Goal: Obtain resource: Obtain resource

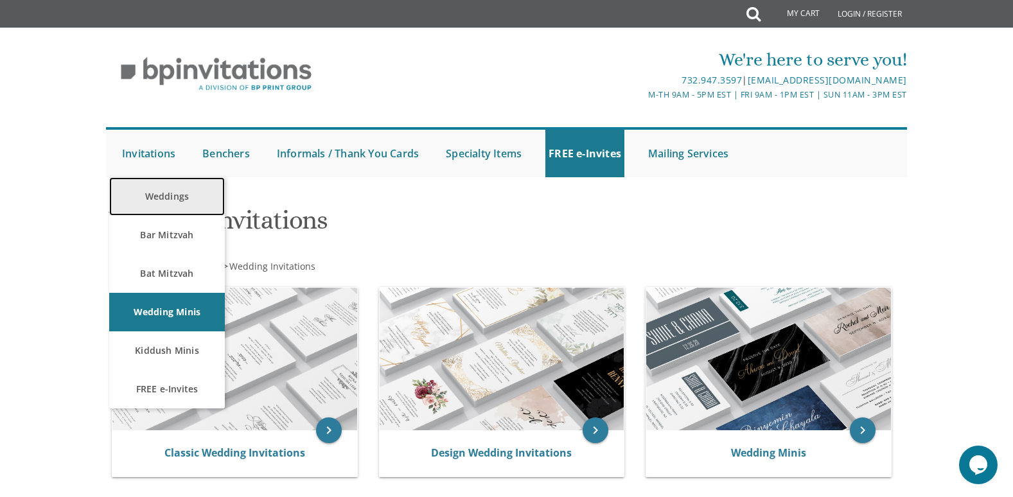
click at [190, 195] on link "Weddings" at bounding box center [167, 196] width 116 height 39
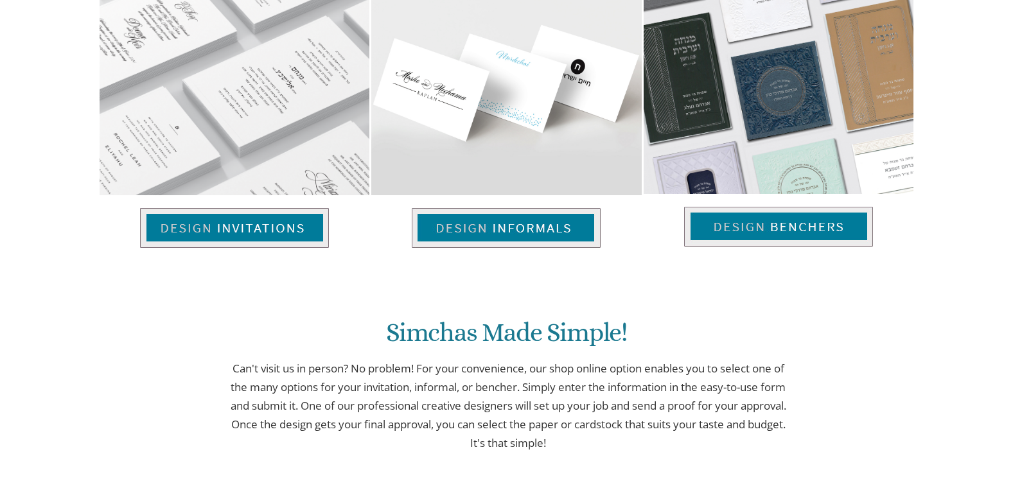
scroll to position [575, 0]
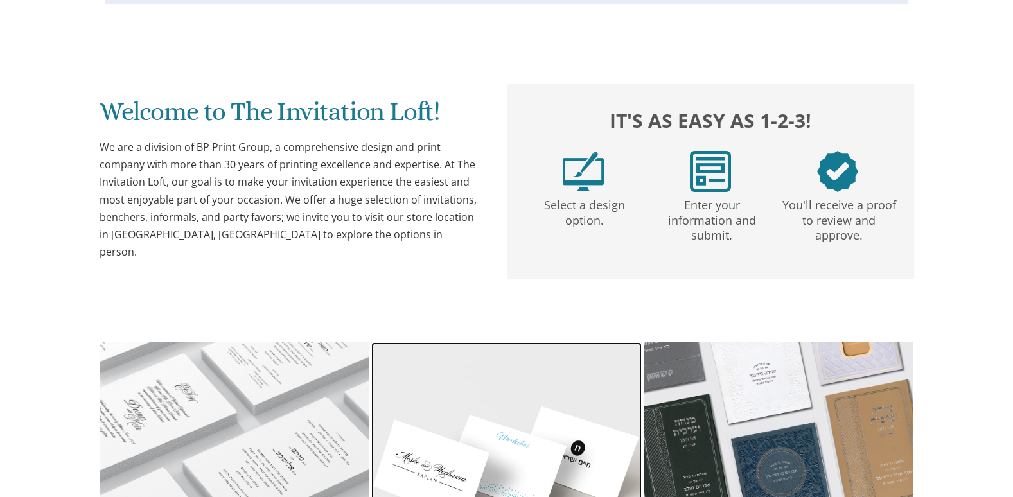
click at [505, 399] on img at bounding box center [506, 460] width 270 height 235
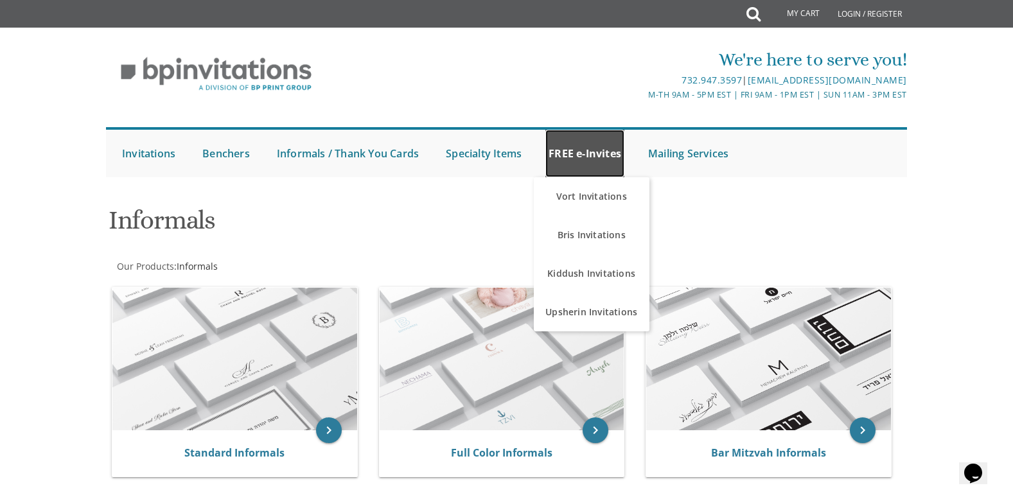
click at [584, 154] on link "FREE e-Invites" at bounding box center [585, 154] width 79 height 48
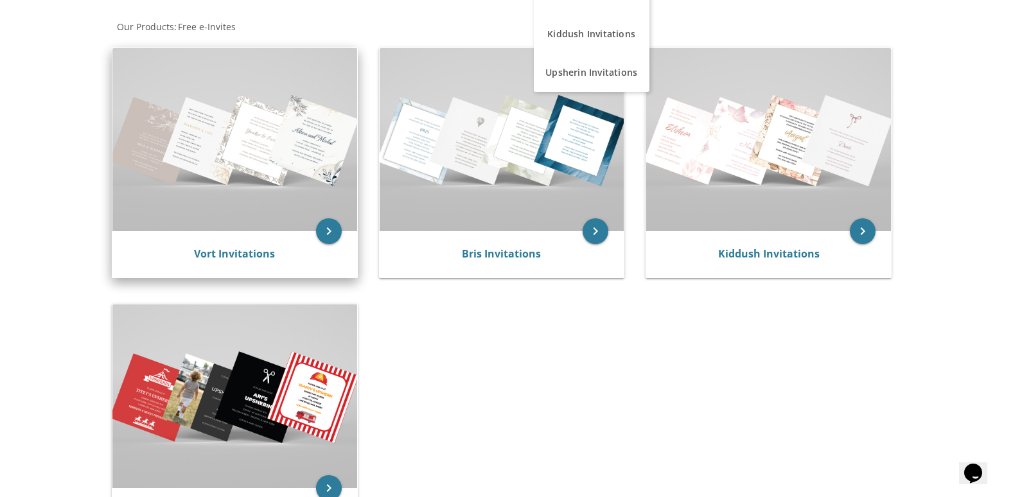
scroll to position [242, 0]
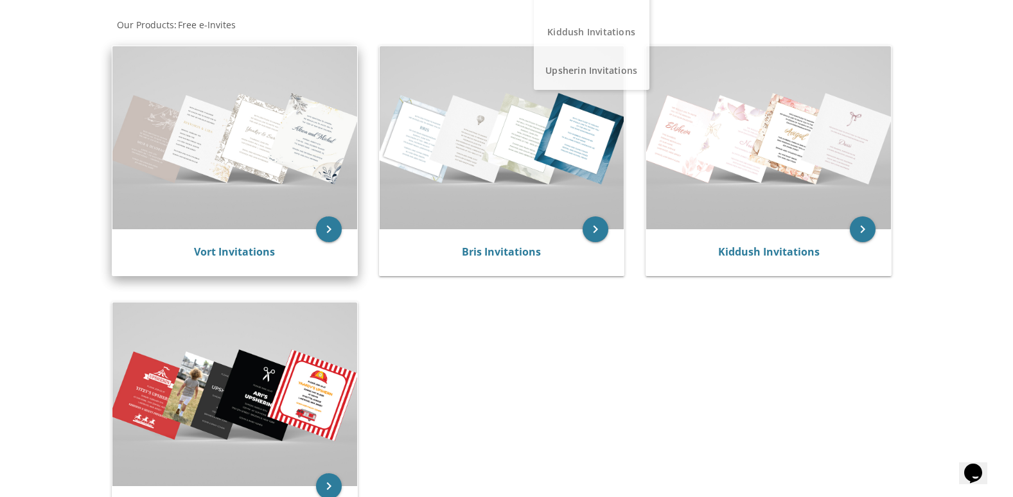
click at [272, 181] on img at bounding box center [234, 137] width 245 height 183
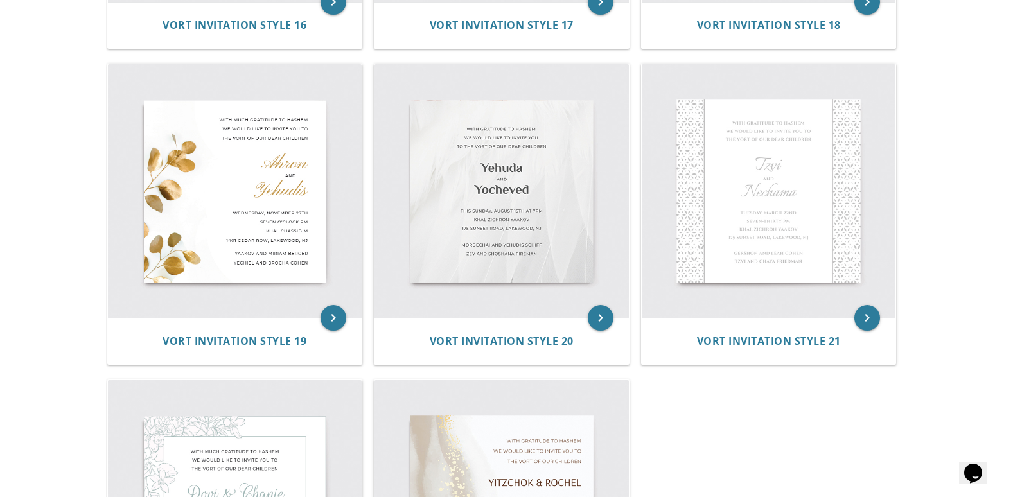
scroll to position [2128, 0]
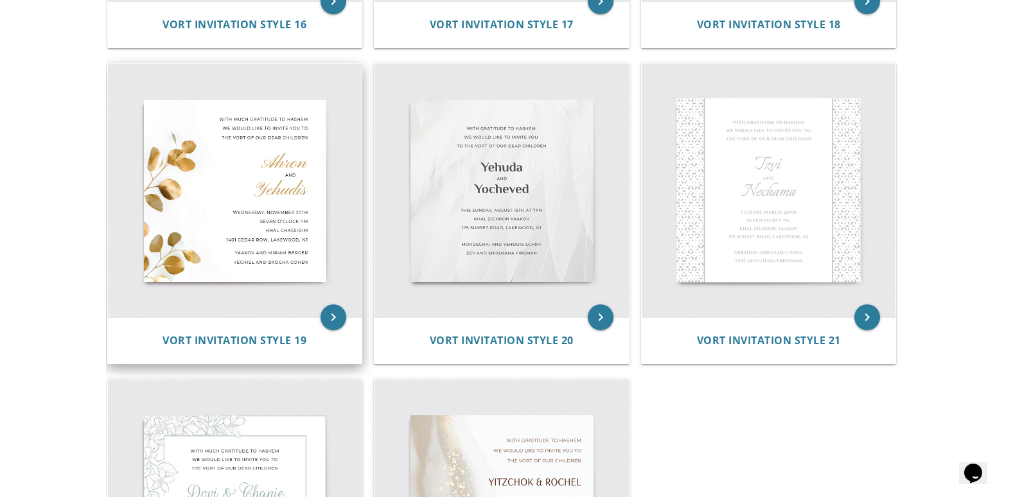
click at [229, 269] on img at bounding box center [235, 191] width 254 height 254
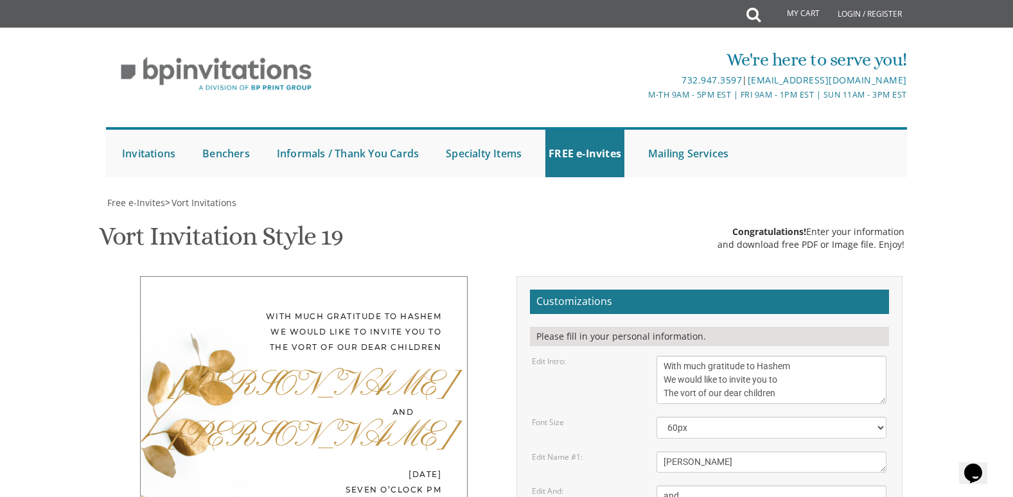
scroll to position [235, 0]
click at [807, 356] on textarea "With much gratitude to Hashem We would like to invite you to The vort of our de…" at bounding box center [772, 380] width 230 height 48
click at [796, 356] on textarea "With much gratitude to Hashem We would like to invite you to The vort of our de…" at bounding box center [772, 380] width 230 height 48
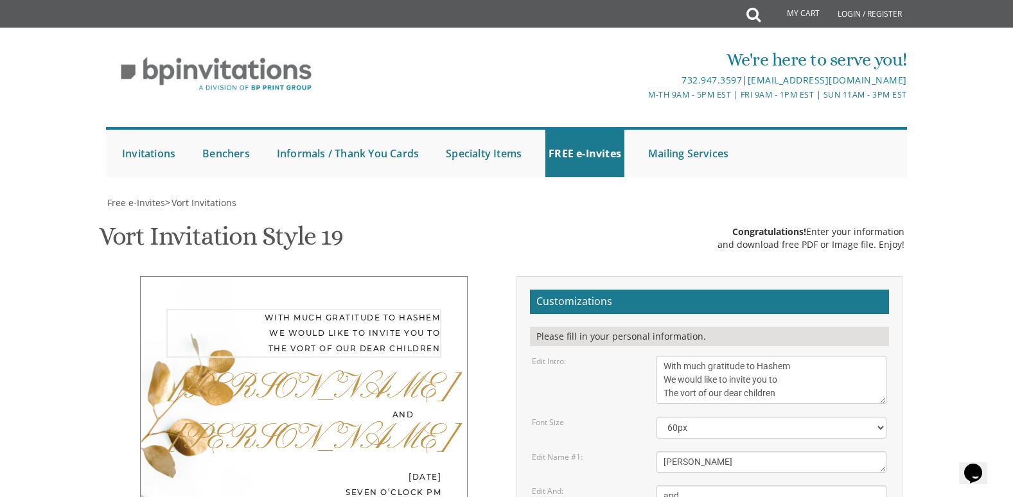
click at [796, 356] on textarea "With much gratitude to Hashem We would like to invite you to The vort of our de…" at bounding box center [772, 380] width 230 height 48
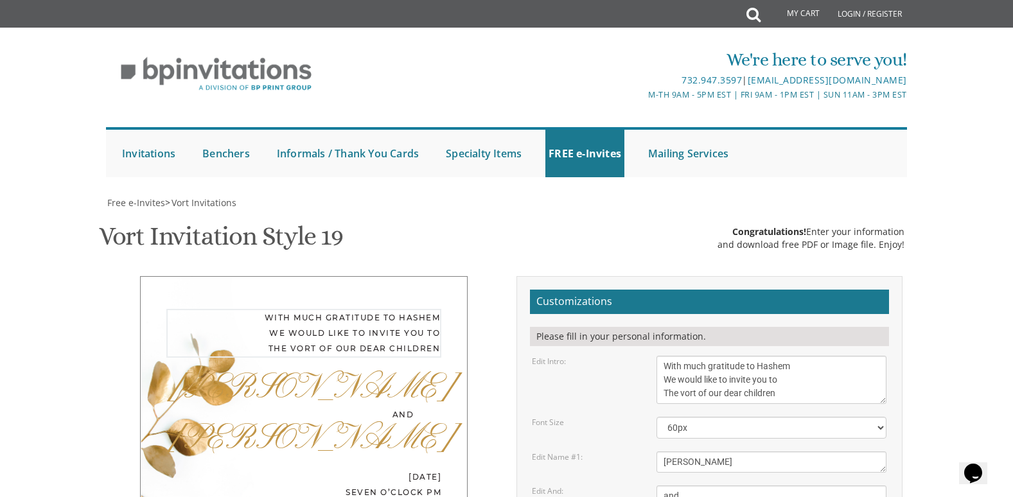
click at [796, 356] on textarea "With much gratitude to Hashem We would like to invite you to The vort of our de…" at bounding box center [772, 380] width 230 height 48
drag, startPoint x: 796, startPoint y: 161, endPoint x: 745, endPoint y: 108, distance: 73.2
paste textarea "ברוב שבח והודאה להשם יתברך מתכבדים אנו להזמין את כבודכם להשתתף בשמחת הבר המצוה …"
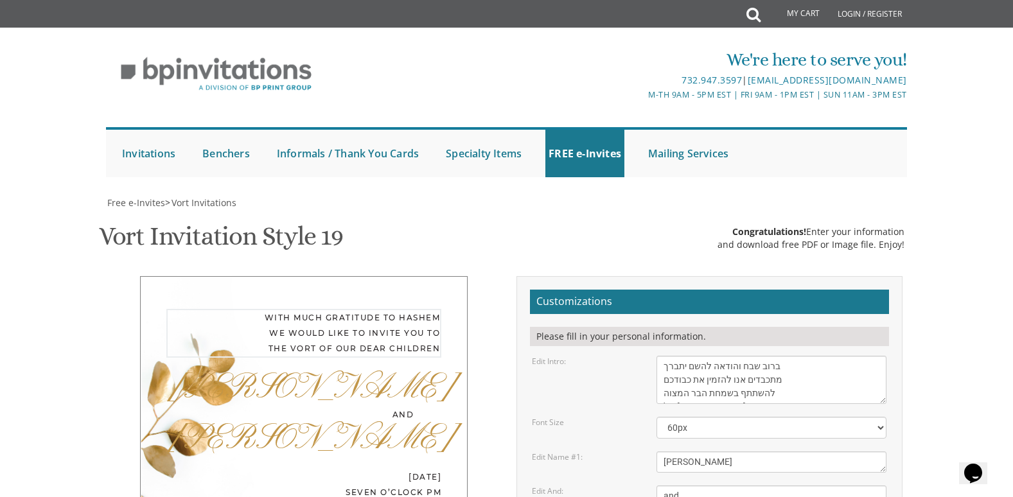
scroll to position [10, 0]
type textarea "ברוב שבח והודאה להשם יתברך מתכבדים אנו להזמין את כבודכם להשתתף בשמחת הבר המצוה …"
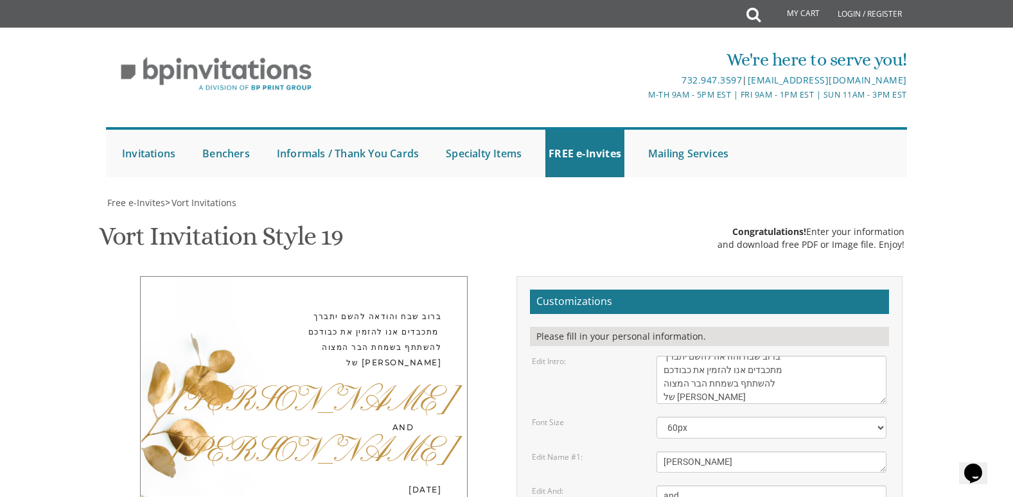
click at [702, 452] on textarea "Ahron" at bounding box center [772, 462] width 230 height 21
type textarea "A"
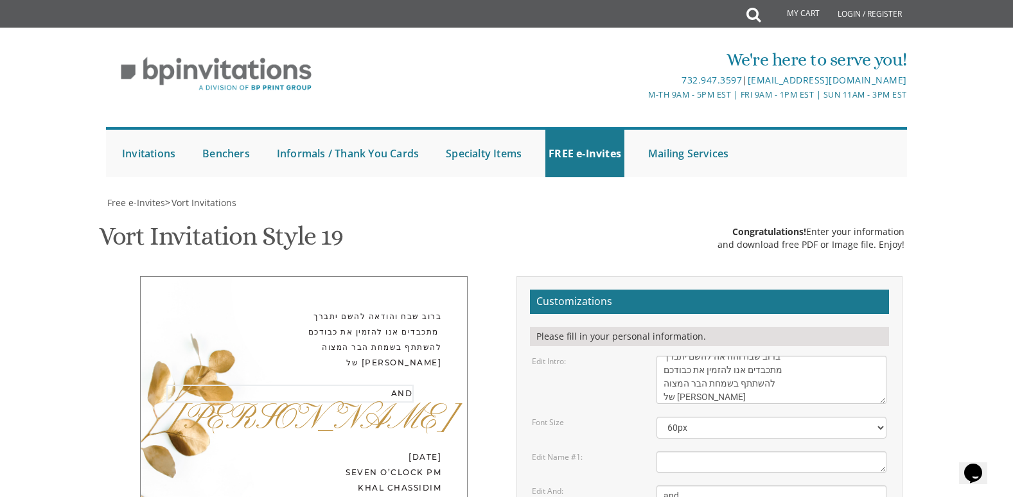
click at [697, 486] on textarea "and" at bounding box center [772, 496] width 230 height 21
type textarea "a"
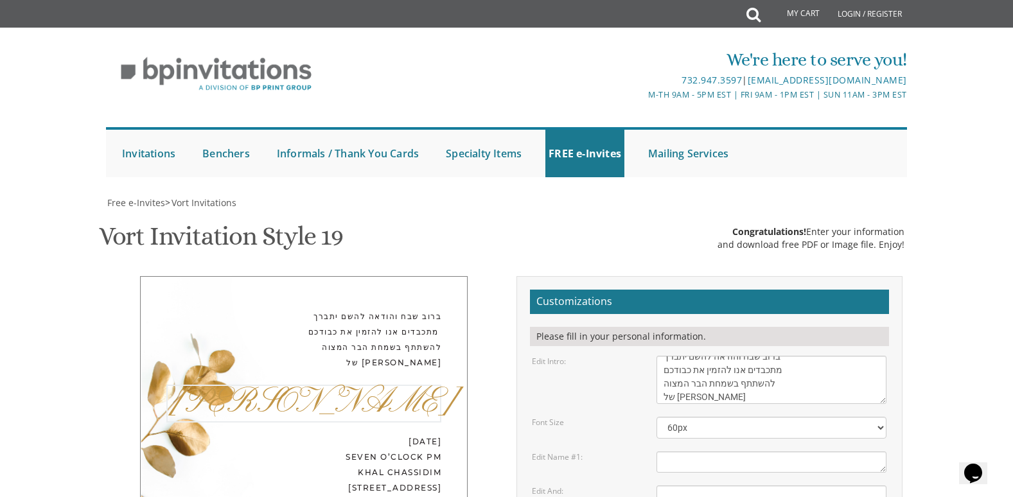
type textarea "Y"
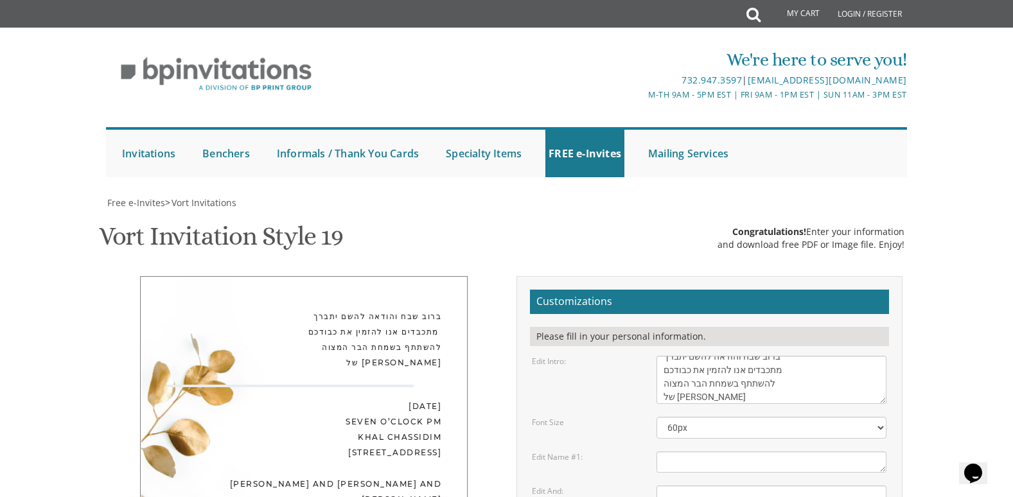
click at [703, 486] on textarea "and" at bounding box center [772, 496] width 230 height 21
click at [676, 486] on textarea "and" at bounding box center [772, 496] width 230 height 21
paste textarea "יצחק דוב"
type textarea "יצחק דוב"
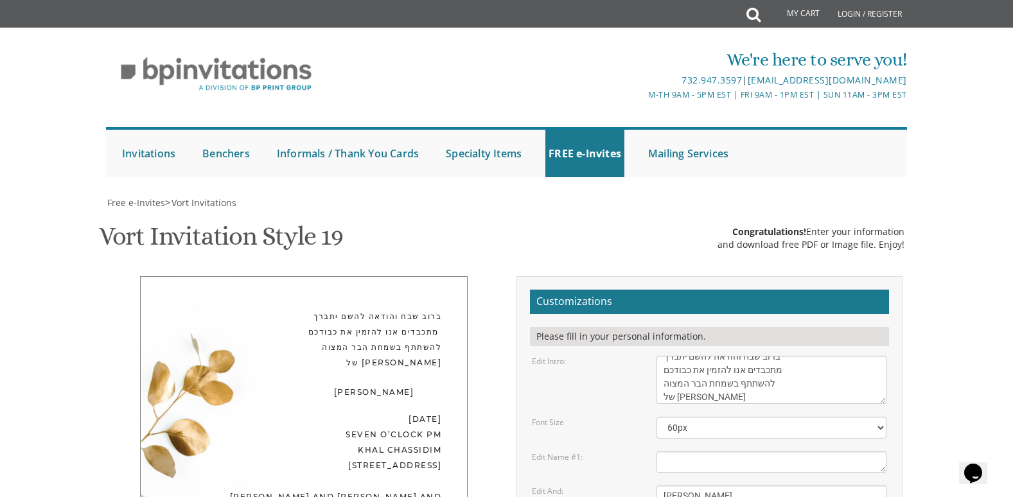
select select "70px"
click at [837, 486] on textarea "and" at bounding box center [772, 496] width 230 height 21
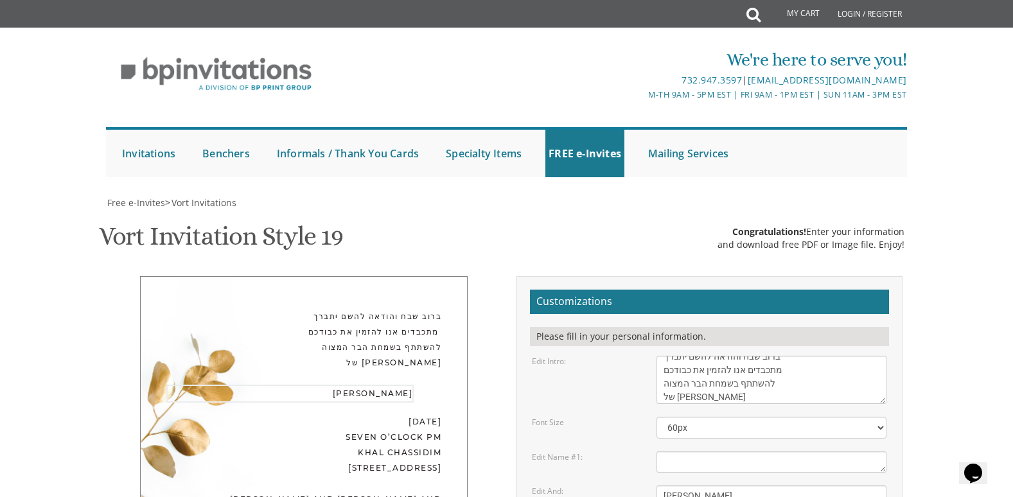
click at [837, 486] on textarea "and" at bounding box center [772, 496] width 230 height 21
click at [775, 452] on textarea "Ahron" at bounding box center [772, 462] width 230 height 21
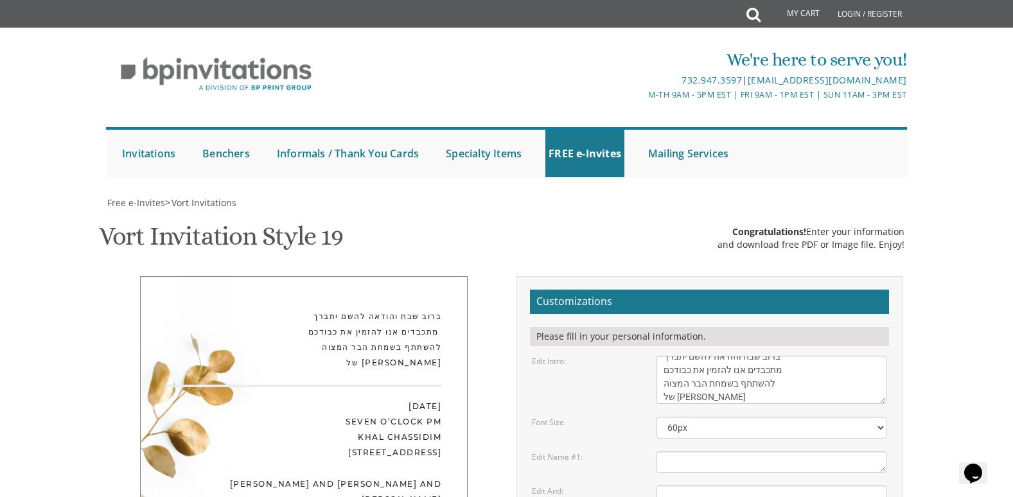
paste textarea "יצחק דוב"
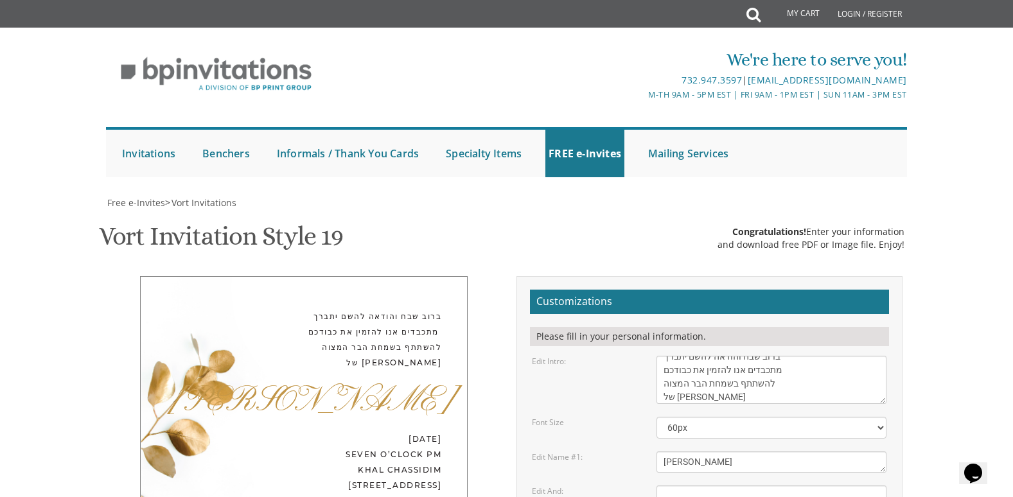
click at [714, 452] on textarea "Ahron" at bounding box center [772, 462] width 230 height 21
type textarea "יצחק"
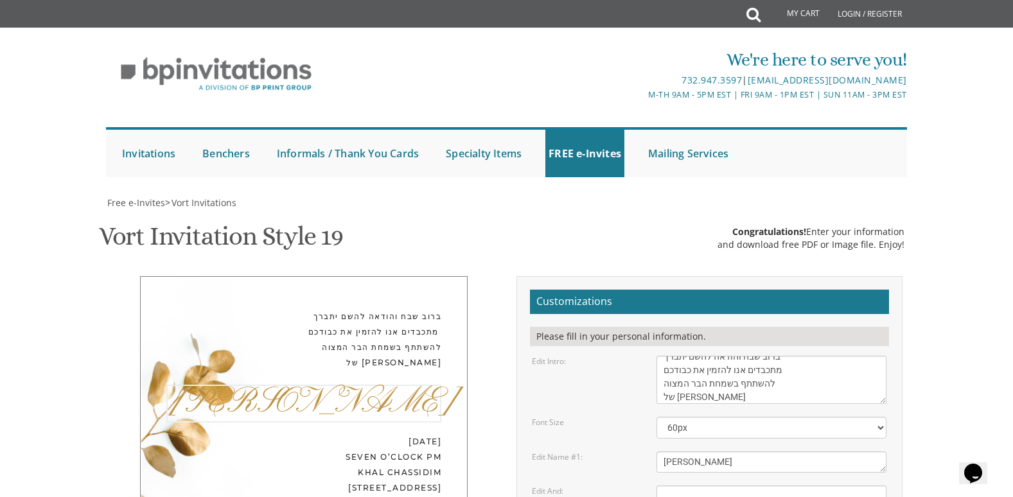
click at [675, 452] on textarea "Ahron" at bounding box center [772, 462] width 230 height 21
paste textarea "יצחק דוב נ״י"
type textarea "יצחק דוב נ״י"
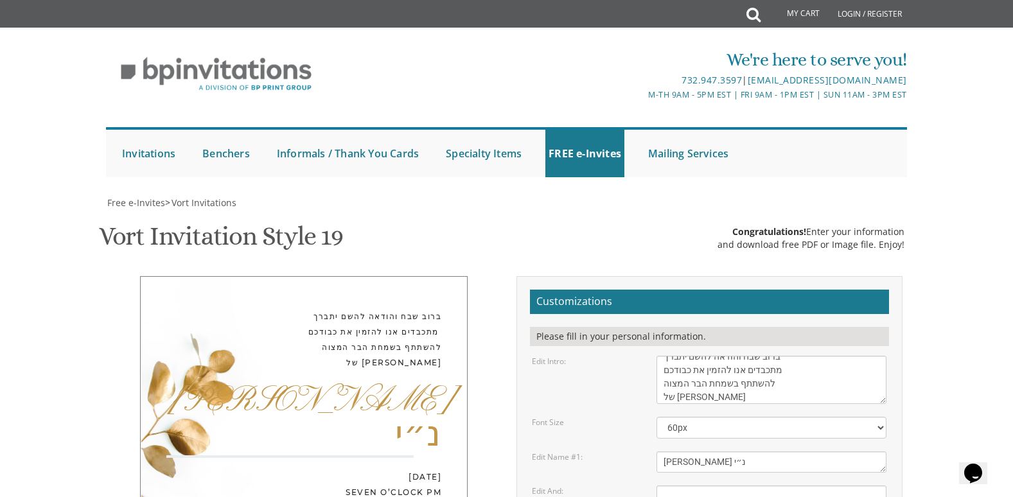
click at [747, 486] on textarea "and" at bounding box center [772, 496] width 230 height 21
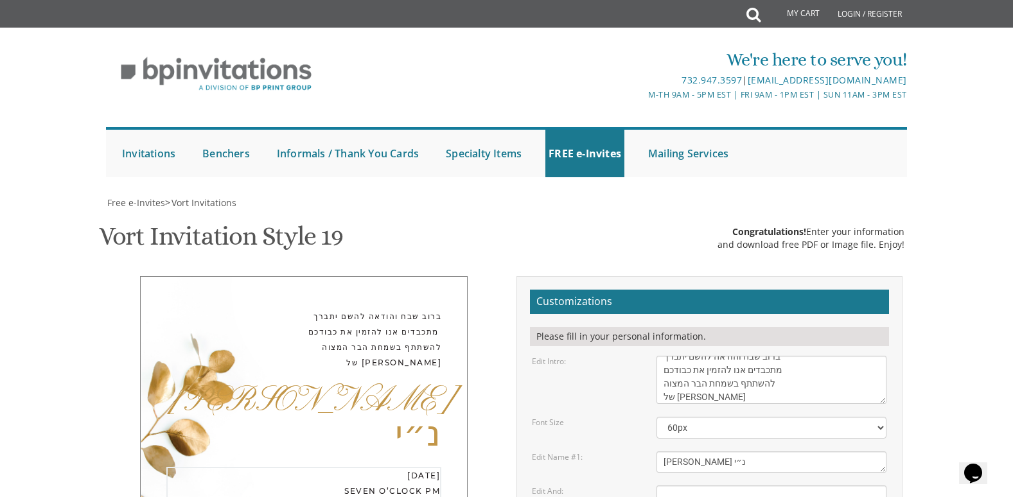
type textarea "W"
paste textarea "שתתקיים אי״ה ביום א׳ לפרשת נח כ״ח תשרי תשפ״ו / באולם ברוקלין, ניו יורק"
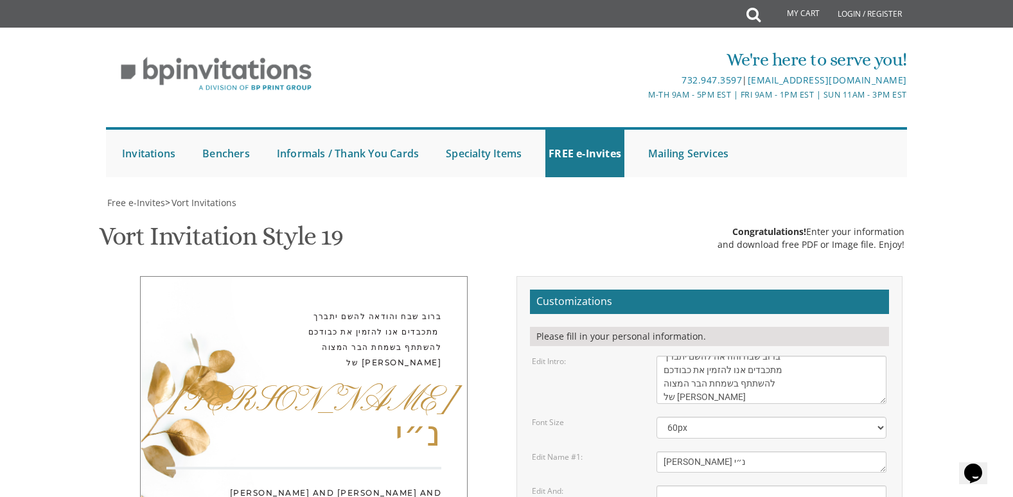
scroll to position [23, 0]
drag, startPoint x: 808, startPoint y: 381, endPoint x: 815, endPoint y: 382, distance: 7.2
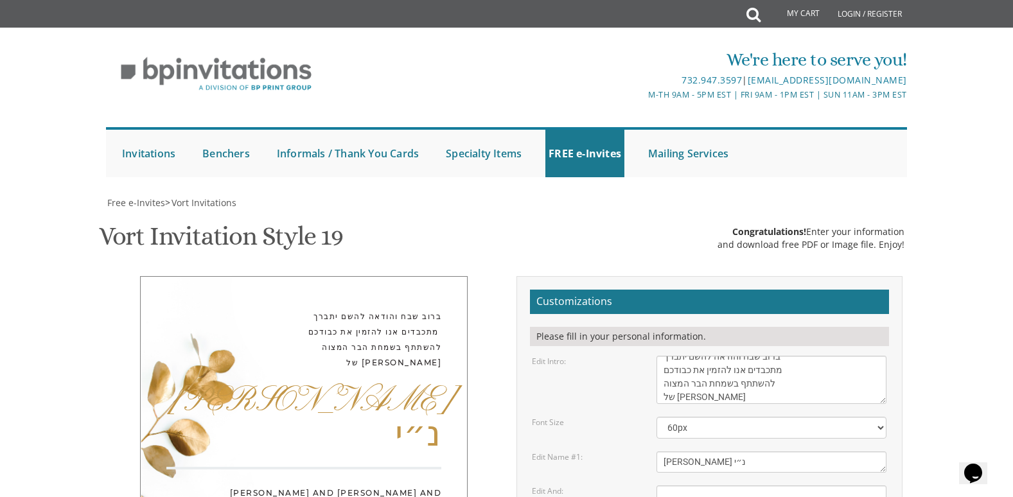
scroll to position [13, 0]
type textarea "שתתקיים אי״ה ביום א׳ לפרשת נח October 19, 2025 / כ״ח תשרי תשפ״ו Dessert Recepti…"
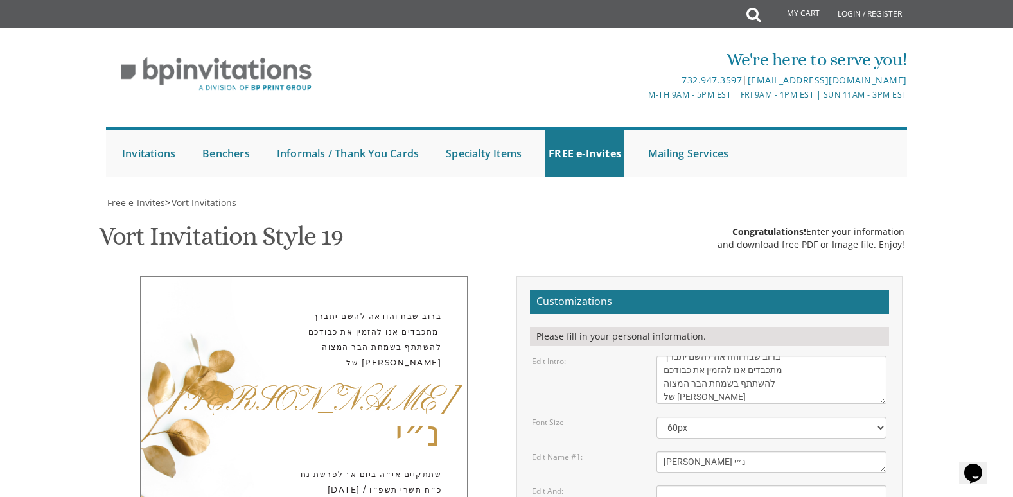
type textarea "Y"
paste textarea "תפארת בנים אבותם פתחי׳ יוסף לעפפעל רעיתו משה אלכסנדר הלוי זאננבליק ורעיתו ואי״ה…"
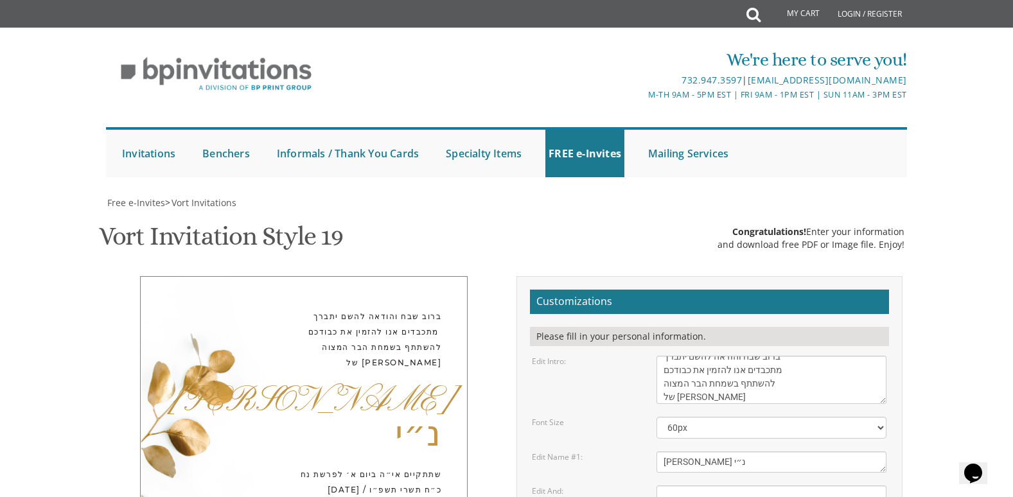
scroll to position [23, 0]
type textarea "תפארת בנים אבותם פתחי׳ יוסף לעפפעל רעיתו משה אלכסנדר הלוי זאננבליק ורעיתו ואי״ה…"
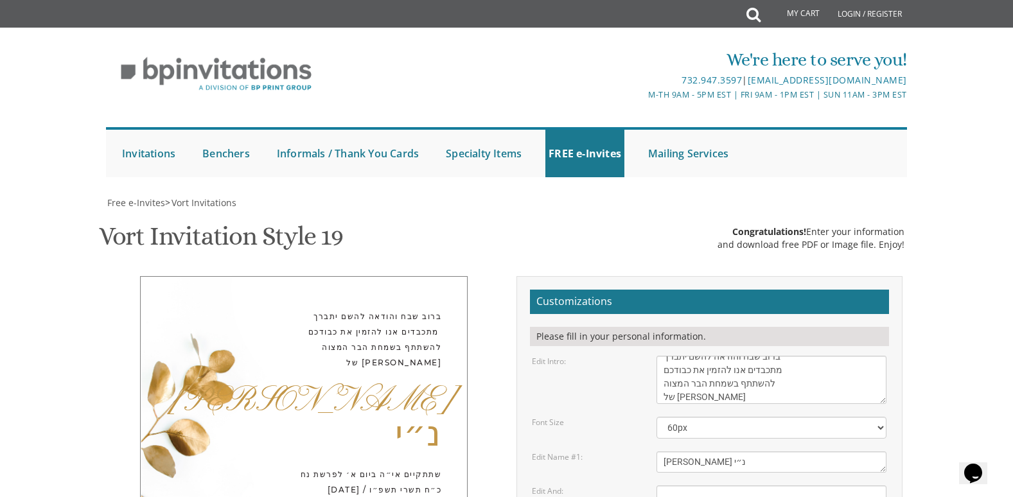
type input "smilingrps2@gmail.com"
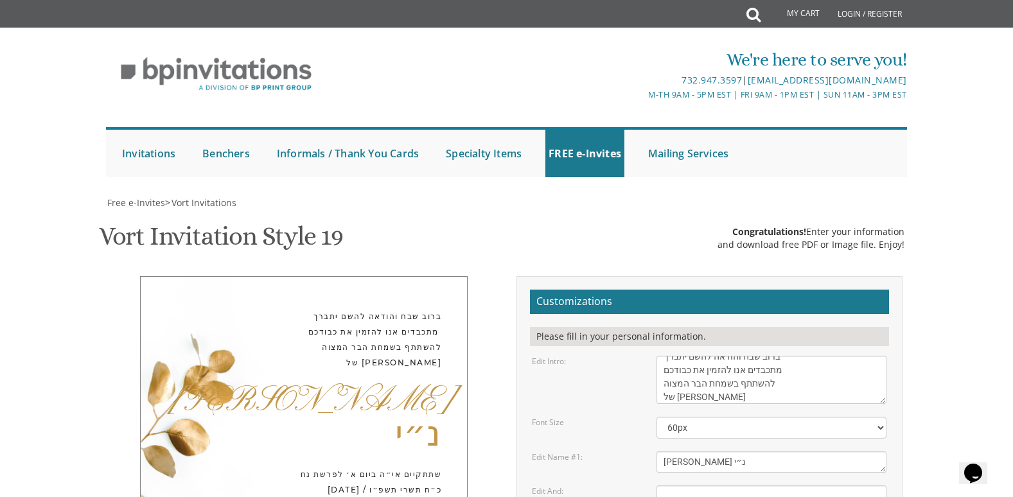
drag, startPoint x: 745, startPoint y: 275, endPoint x: 807, endPoint y: 287, distance: 63.5
click at [807, 356] on textarea "With much gratitude to Hashem We would like to invite you to The vort of our de…" at bounding box center [772, 380] width 230 height 48
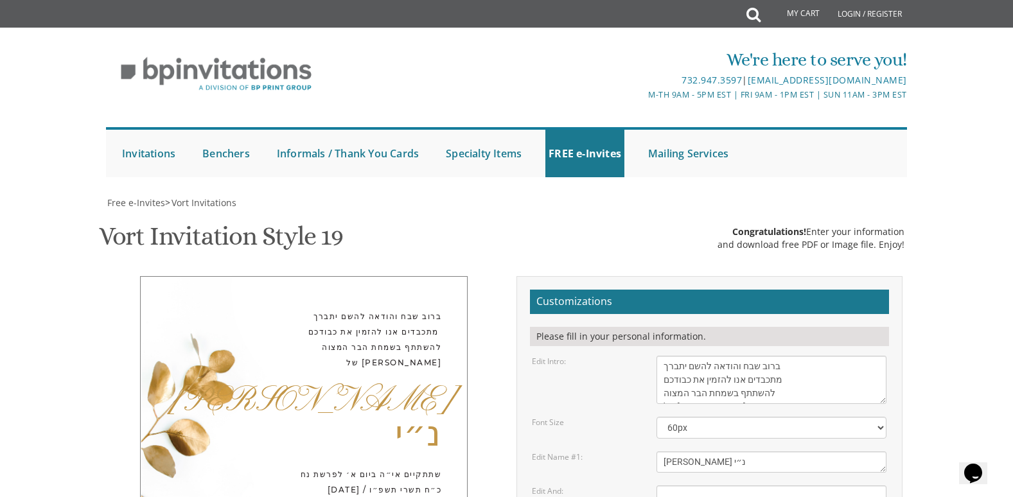
drag, startPoint x: 720, startPoint y: 371, endPoint x: 654, endPoint y: 373, distance: 66.2
click at [654, 452] on div "Ahron" at bounding box center [771, 462] width 249 height 21
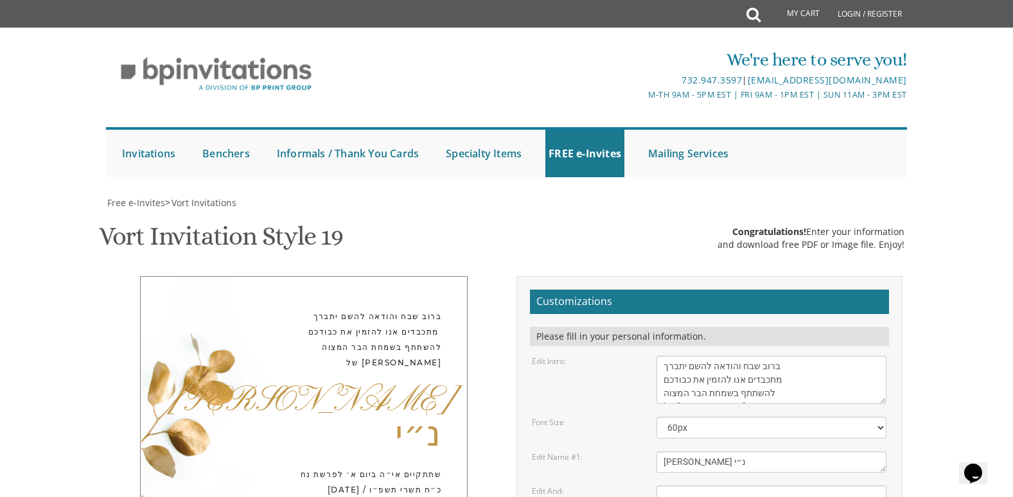
drag, startPoint x: 658, startPoint y: 262, endPoint x: 693, endPoint y: 282, distance: 40.0
drag, startPoint x: 663, startPoint y: 282, endPoint x: 737, endPoint y: 265, distance: 75.9
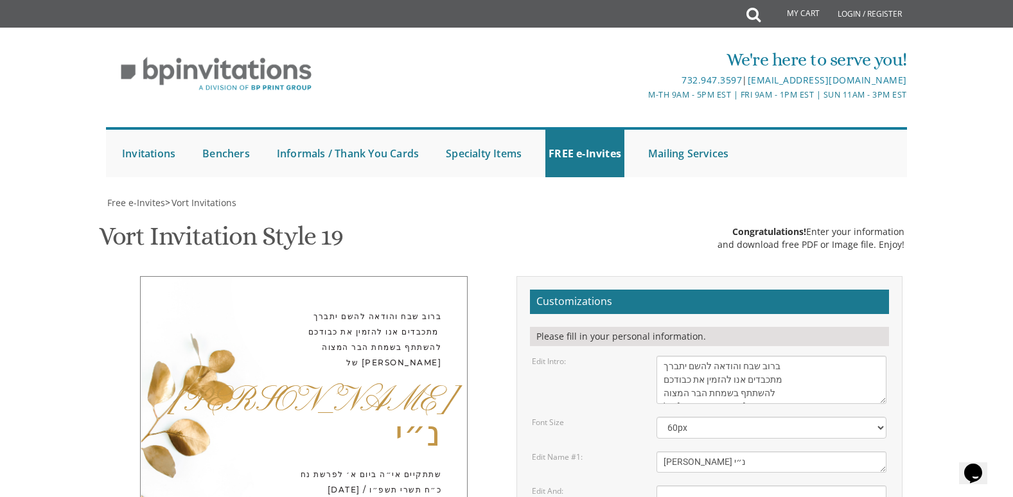
scroll to position [27, 0]
drag, startPoint x: 742, startPoint y: 371, endPoint x: 684, endPoint y: 390, distance: 61.0
drag, startPoint x: 664, startPoint y: 384, endPoint x: 682, endPoint y: 386, distance: 17.4
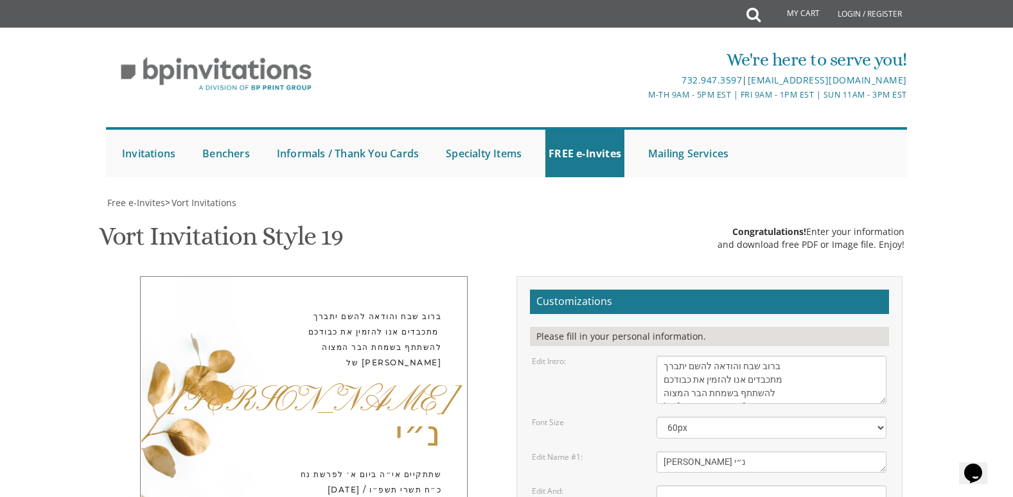
drag, startPoint x: 682, startPoint y: 386, endPoint x: 743, endPoint y: 422, distance: 70.9
drag, startPoint x: 681, startPoint y: 384, endPoint x: 661, endPoint y: 384, distance: 20.6
drag, startPoint x: 661, startPoint y: 384, endPoint x: 677, endPoint y: 388, distance: 17.0
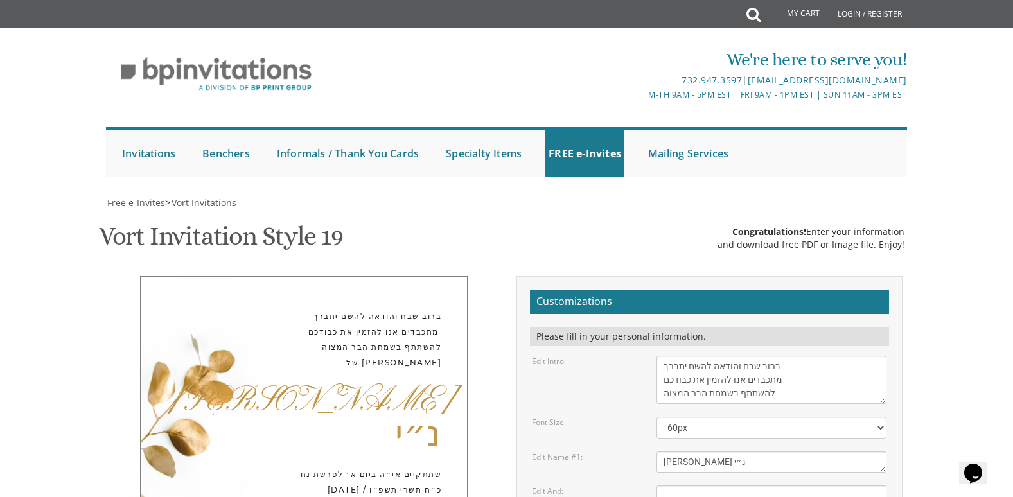
drag, startPoint x: 677, startPoint y: 388, endPoint x: 904, endPoint y: 350, distance: 229.9
drag, startPoint x: 681, startPoint y: 385, endPoint x: 668, endPoint y: 386, distance: 13.5
drag, startPoint x: 662, startPoint y: 386, endPoint x: 676, endPoint y: 386, distance: 14.2
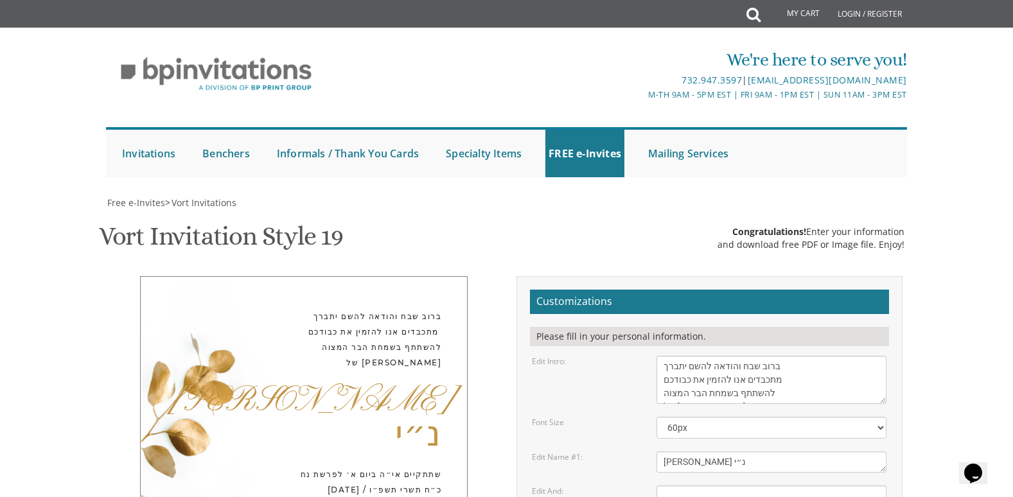
drag, startPoint x: 825, startPoint y: 386, endPoint x: 659, endPoint y: 391, distance: 166.5
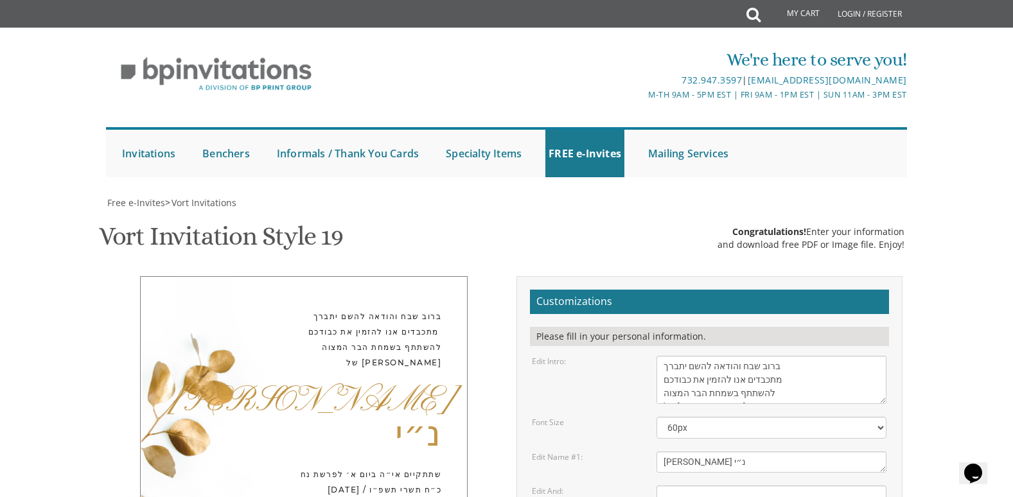
drag, startPoint x: 740, startPoint y: 369, endPoint x: 658, endPoint y: 370, distance: 82.3
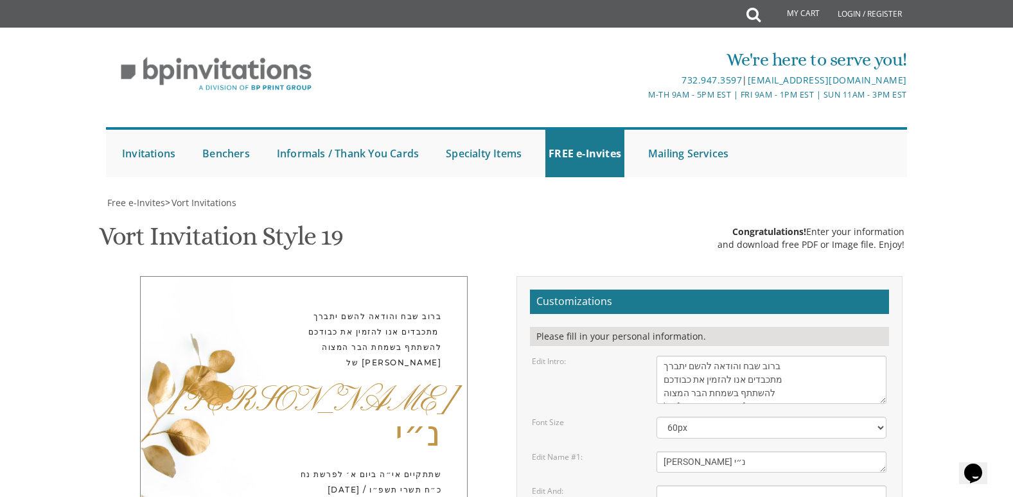
scroll to position [261, 0]
paste textarea "אברהם לעפפעל ורעיתו"
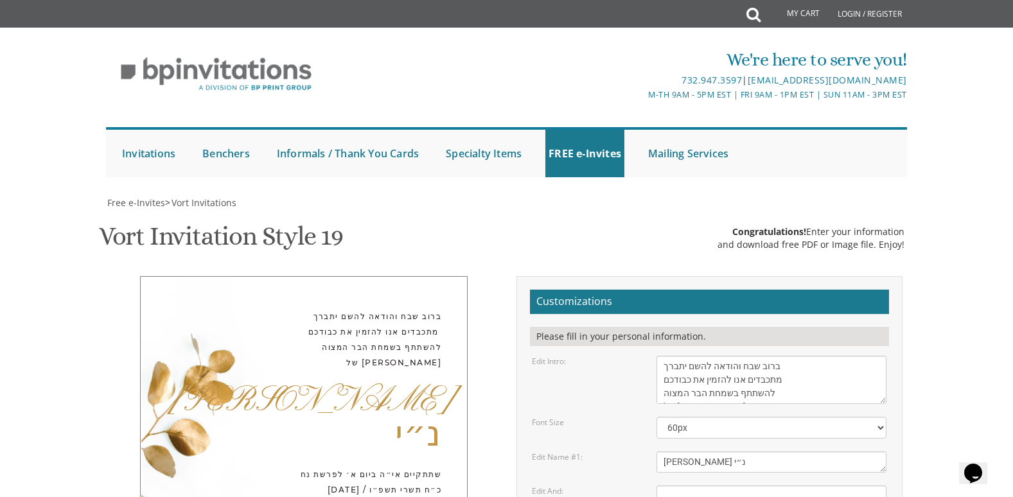
scroll to position [10, 0]
type textarea "אברהם לעפפעל ורעיתו תפארת בנים אבותם פתחי׳ יוסף לעפפעל רעיתו משה אלכסנדר הלוי ז…"
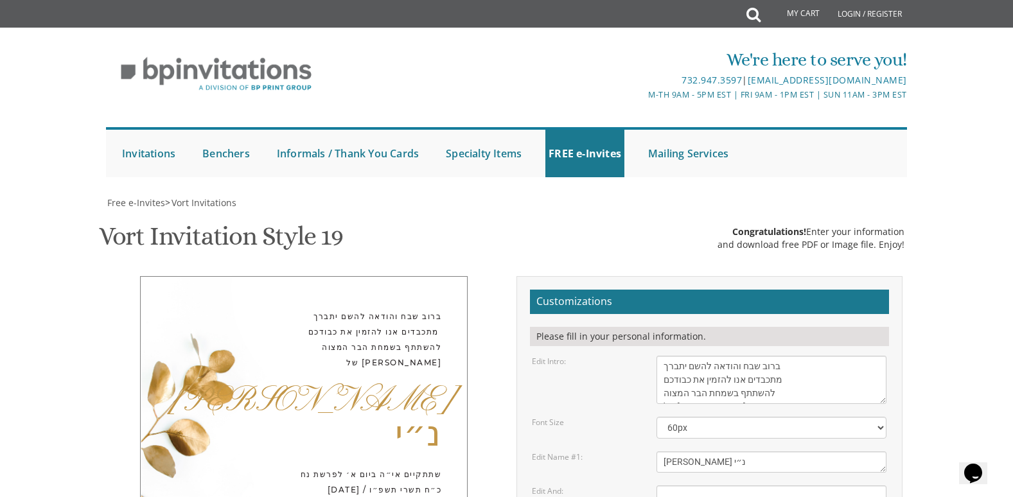
drag, startPoint x: 756, startPoint y: 313, endPoint x: 656, endPoint y: 310, distance: 99.6
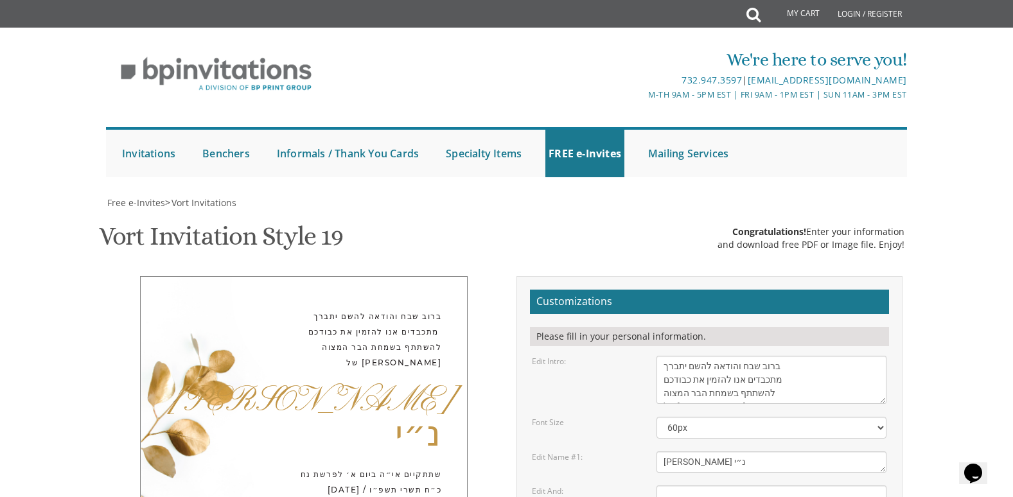
drag, startPoint x: 663, startPoint y: 368, endPoint x: 666, endPoint y: 388, distance: 20.2
click at [666, 388] on textarea "With much gratitude to Hashem We would like to invite you to The vort of our de…" at bounding box center [772, 380] width 230 height 48
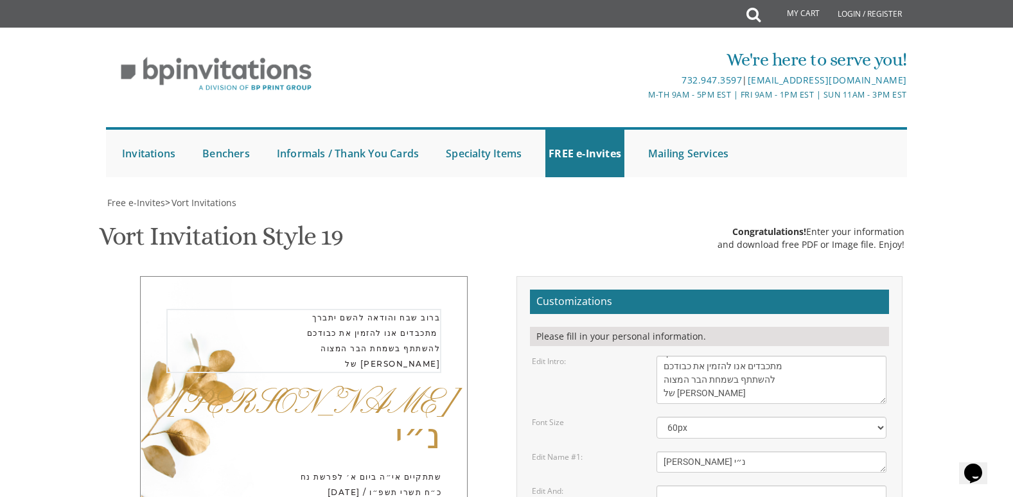
drag, startPoint x: 720, startPoint y: 389, endPoint x: 666, endPoint y: 394, distance: 54.2
click at [666, 394] on textarea "With much gratitude to Hashem We would like to invite you to The vort of our de…" at bounding box center [772, 380] width 230 height 48
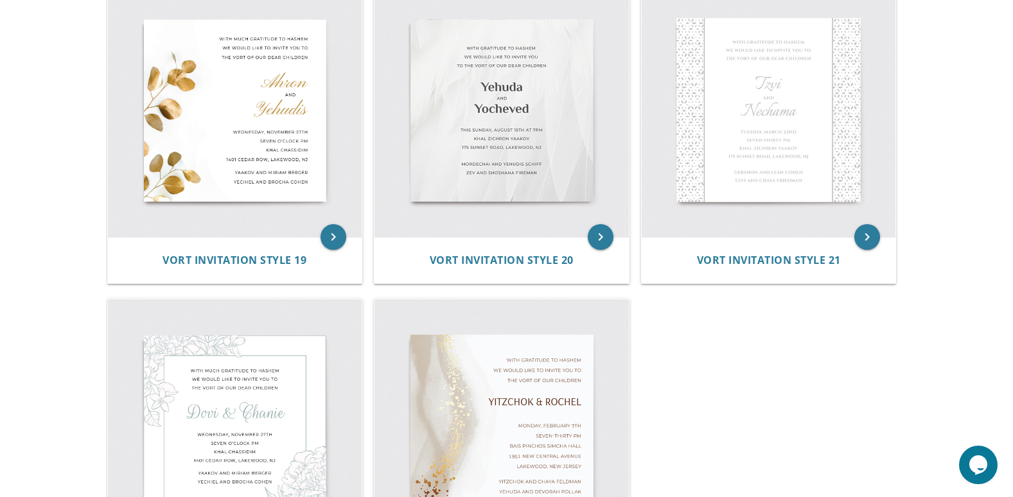
scroll to position [2207, 0]
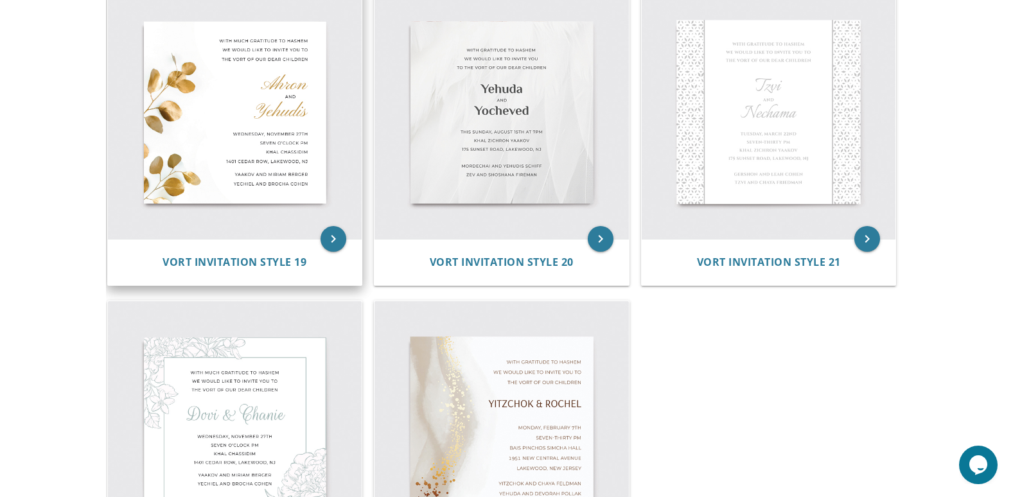
click at [293, 140] on img at bounding box center [235, 112] width 254 height 254
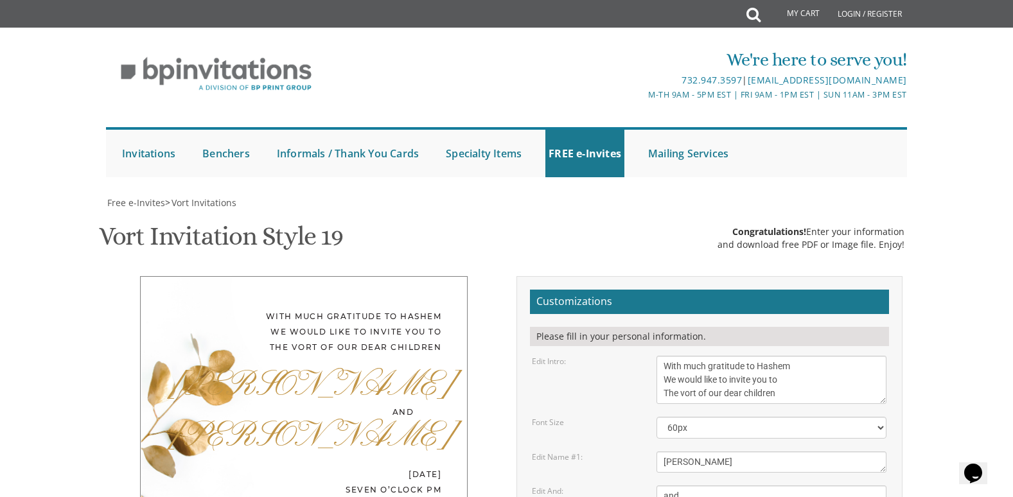
scroll to position [211, 0]
click at [704, 486] on textarea "and" at bounding box center [772, 496] width 230 height 21
type textarea "a"
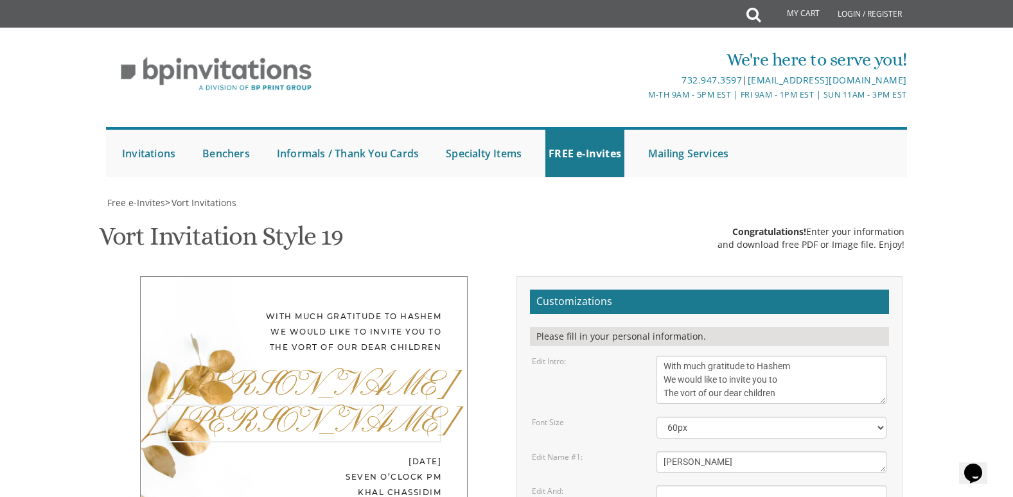
type textarea "Y"
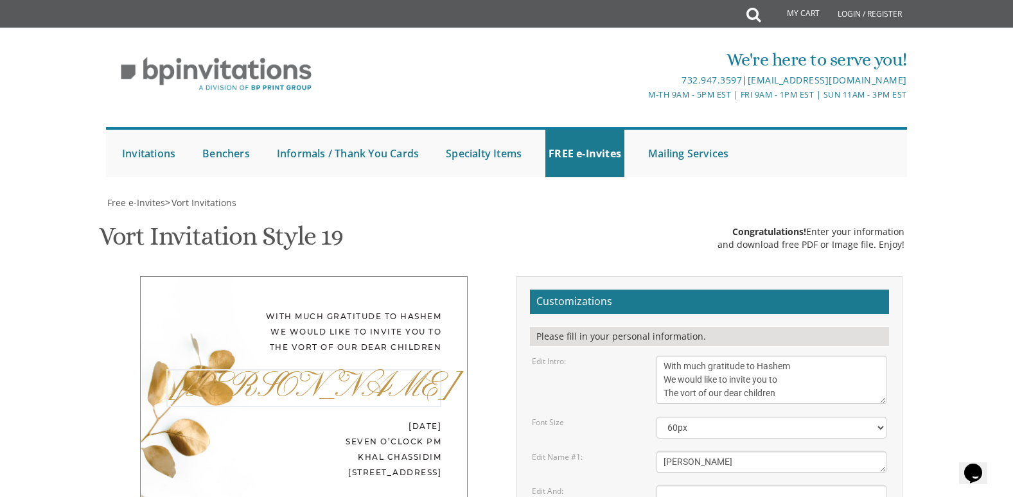
click at [714, 452] on textarea "Ahron" at bounding box center [772, 462] width 230 height 21
paste textarea "יצחק דוב נ״י"
type textarea "יצחק דוב נ״י"
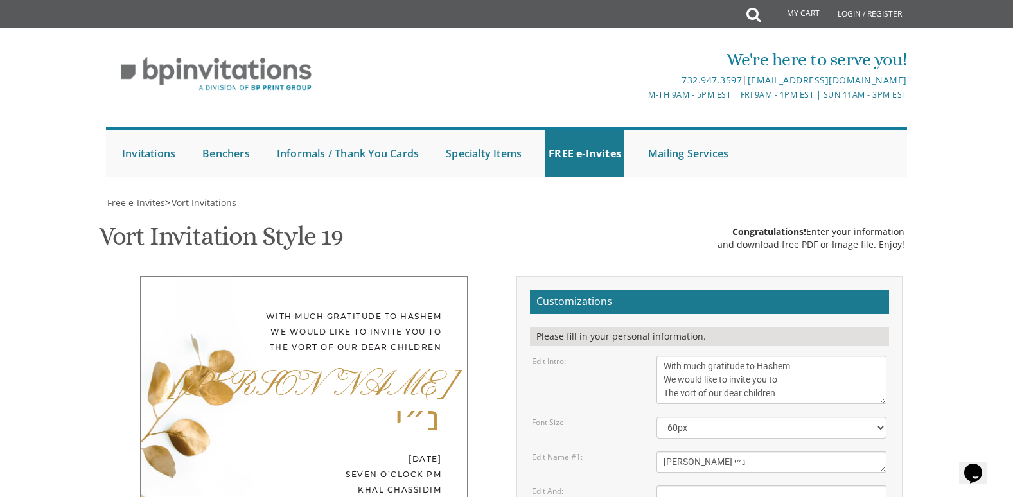
scroll to position [281, 0]
drag, startPoint x: 789, startPoint y: 336, endPoint x: 805, endPoint y: 373, distance: 40.6
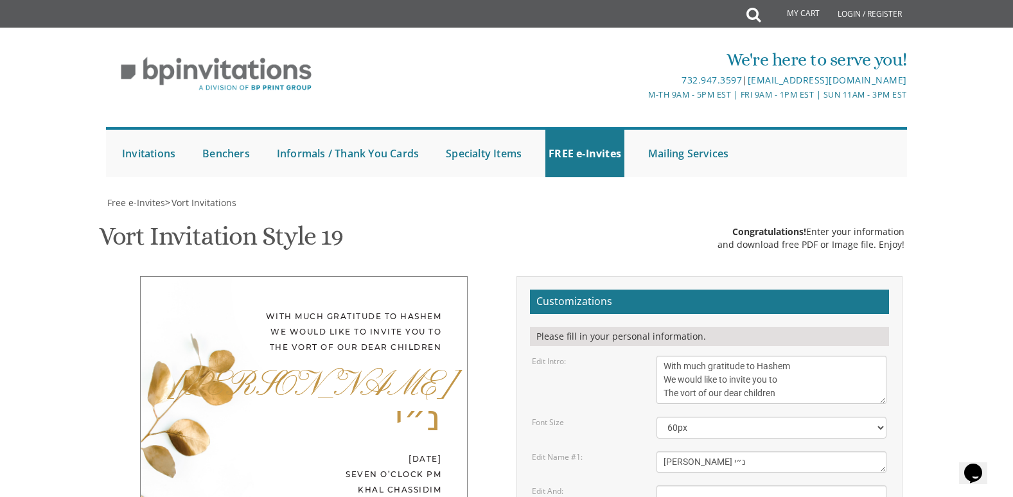
drag, startPoint x: 798, startPoint y: 351, endPoint x: 728, endPoint y: 343, distance: 70.5
drag, startPoint x: 666, startPoint y: 317, endPoint x: 791, endPoint y: 354, distance: 130.6
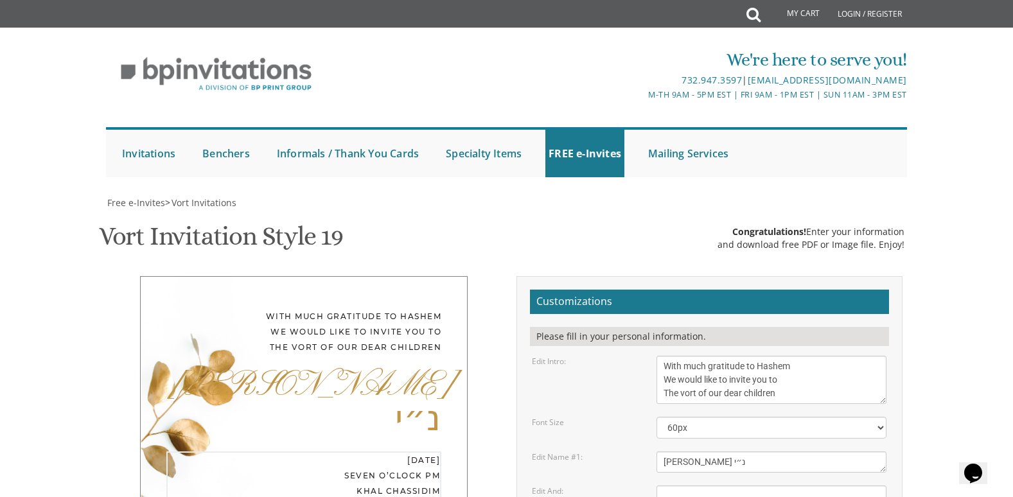
paste textarea "העליה לתורה תתקיים אי״ה בש״ק פרשת נח, ב׳ חשון תשפ״ו בבית המדרש קהל קרני רא״ם וו…"
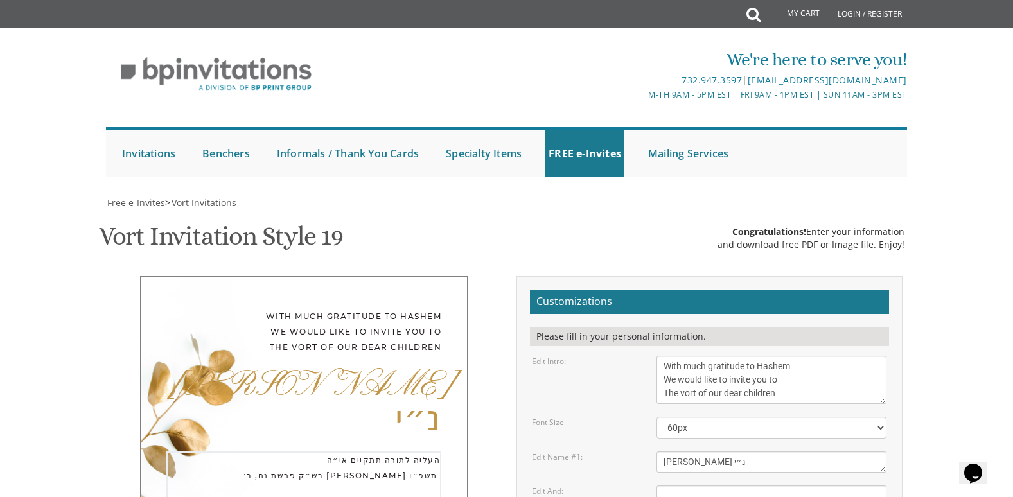
scroll to position [67, 0]
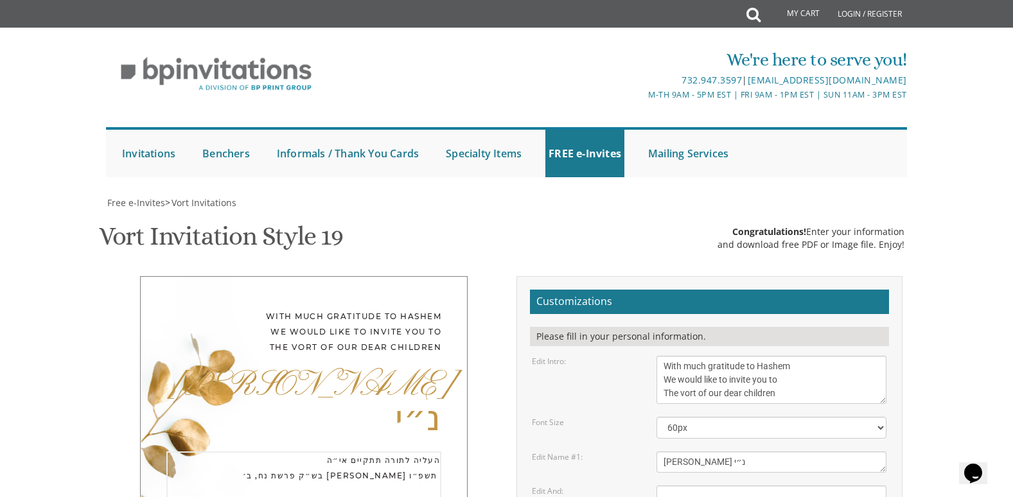
type textarea "העליה לתורה תתקיים אי״ה October 25, 2025 / בש״ק פרשת נח, ב׳ חשון תשפ״ו בבית המד…"
drag, startPoint x: 662, startPoint y: 392, endPoint x: 803, endPoint y: 434, distance: 147.0
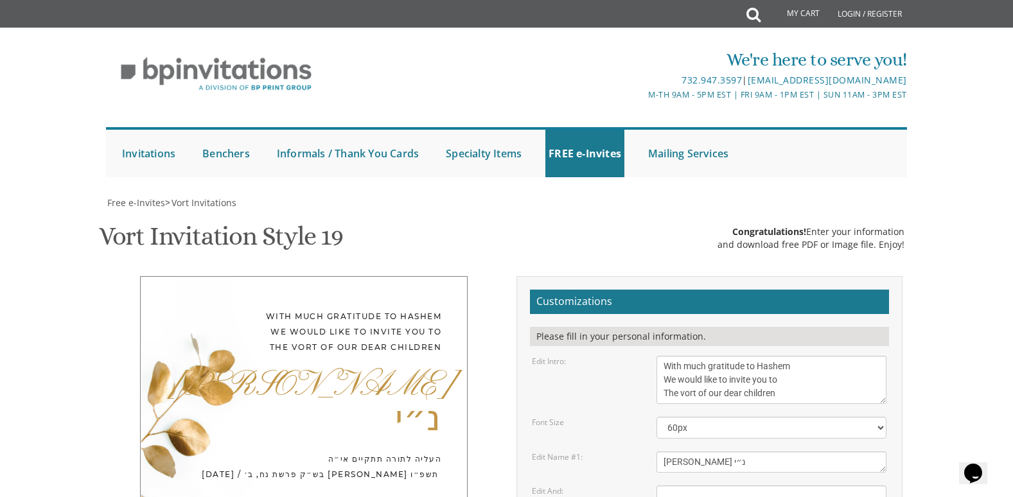
paste textarea "פארת בנים אבותם פתחי׳ יוסף לעפפעל רעיתו משה אלכסנדר הלוי זאננבליק ורעיתו"
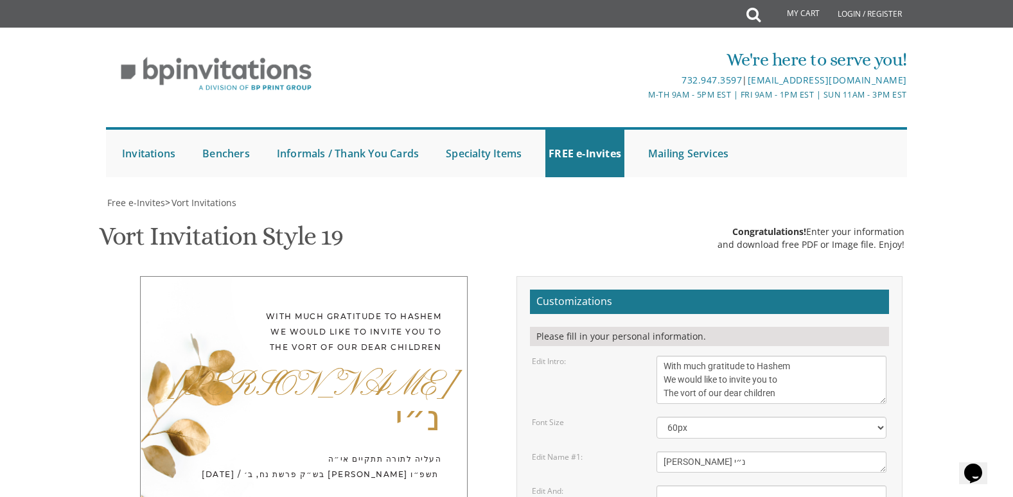
paste textarea "ת"
drag, startPoint x: 664, startPoint y: 343, endPoint x: 668, endPoint y: 377, distance: 34.3
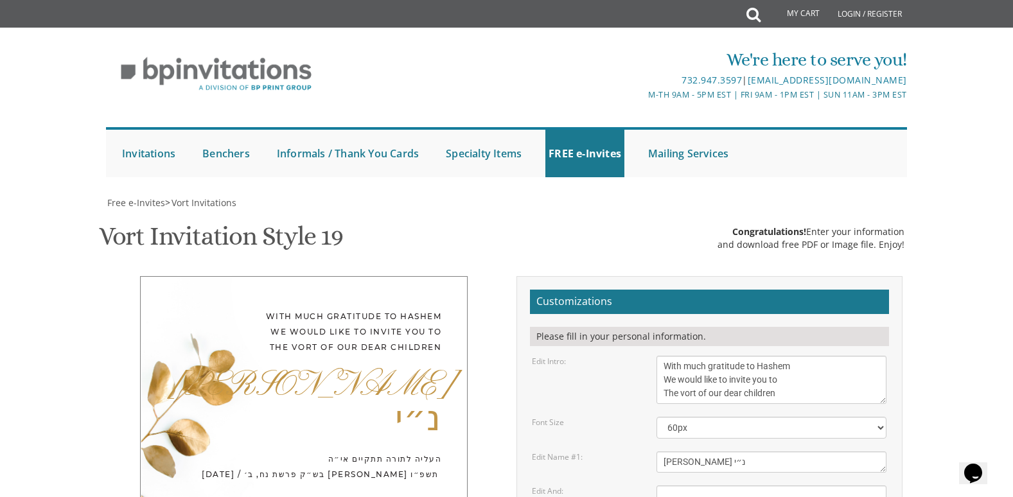
type textarea "ו"
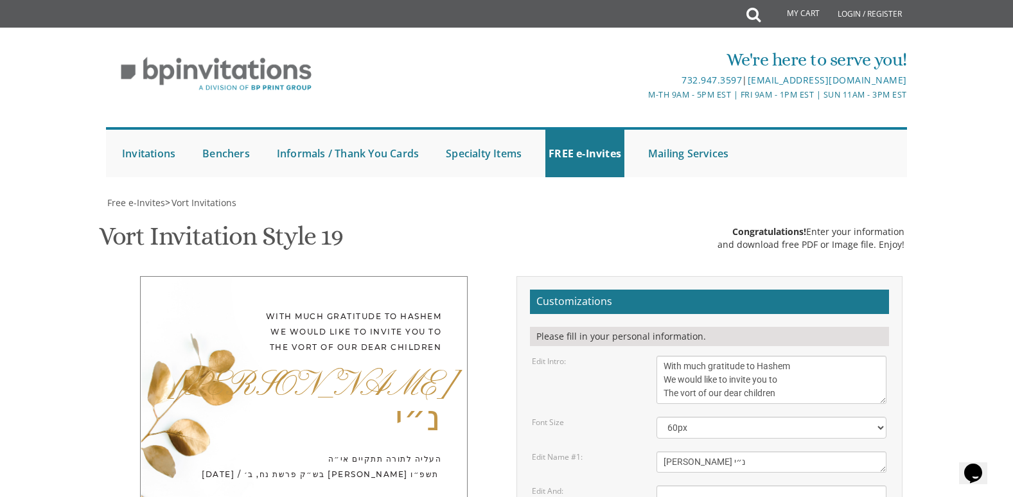
paste textarea "פתחי׳ יוסף לעפפעל רעיתו משה אלכסנדר הלוי זאננבליק ורעיתו ואי״ה בשמחתכם נשיב לכם…"
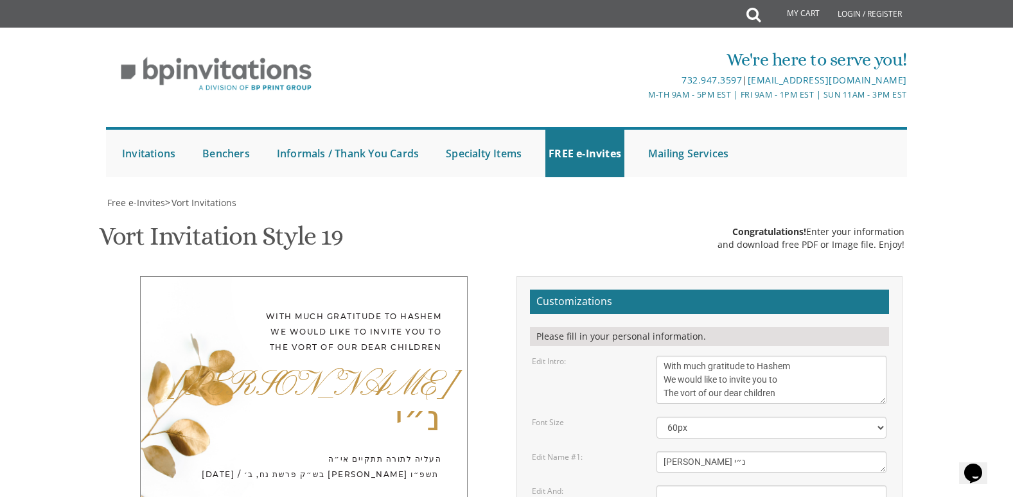
type textarea "פתחי׳ יוסף לעפפעל רעיתו משה אלכסנדר הלוי זאננבליק ורעיתוואי״ה בשמחתכם נשיב לכם …"
drag, startPoint x: 742, startPoint y: 361, endPoint x: 694, endPoint y: 338, distance: 53.5
paste textarea "פתחי׳ יוסף לעפפעל רעיתו משה אלכסנדר הלוי זאננבליק ורעיתו ואי״ה בשמחתכם נשיב לכם…"
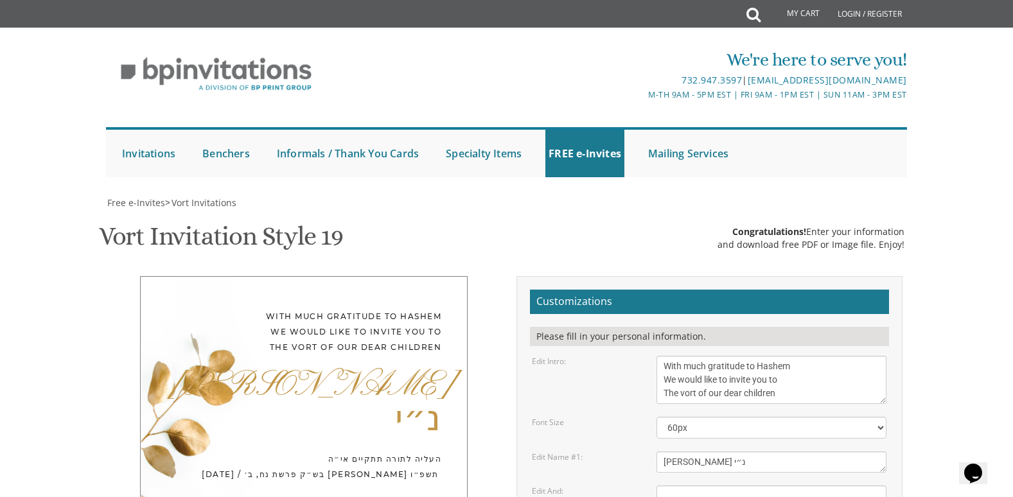
scroll to position [23, 0]
paste textarea "טוב"
drag, startPoint x: 832, startPoint y: 362, endPoint x: 817, endPoint y: 361, distance: 14.8
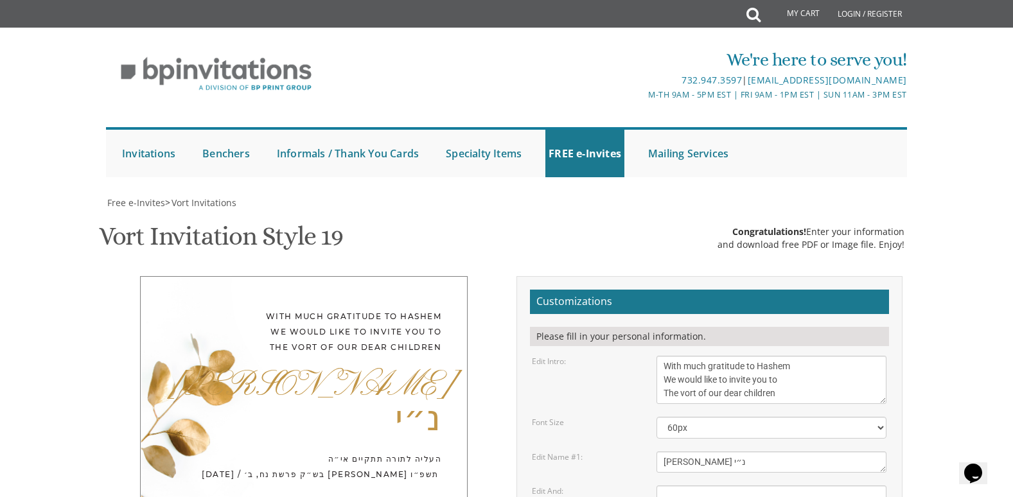
drag, startPoint x: 663, startPoint y: 355, endPoint x: 670, endPoint y: 358, distance: 6.9
paste textarea "ואי״ה בשמחתכם נשיב לכם כגמולכם הטוב"
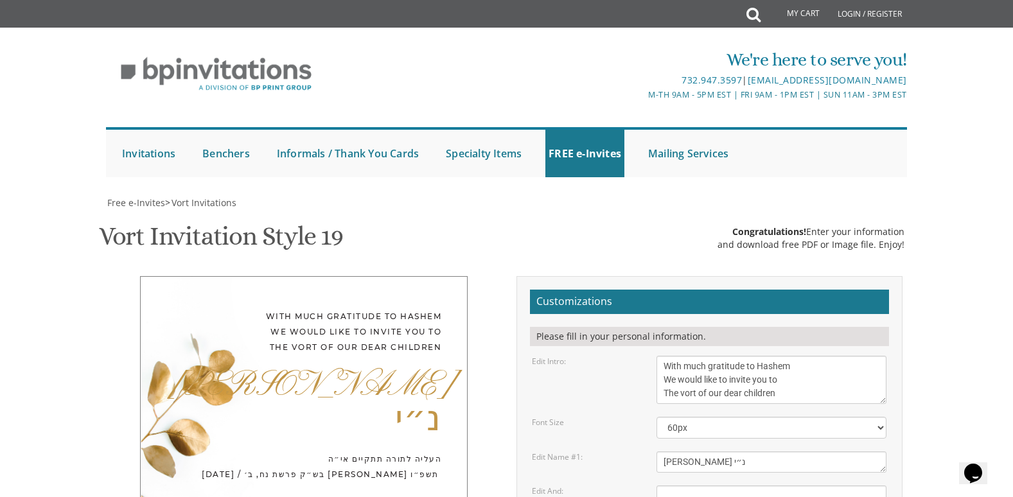
scroll to position [0, 0]
paste textarea "תפארת בנים אבותם"
type textarea "תפארת בנים אבותם פתחי׳ יוסף לעפפעל רעיתו משה אלכסנדר הלוי זאננבליק ורעיתו ואי״ה…"
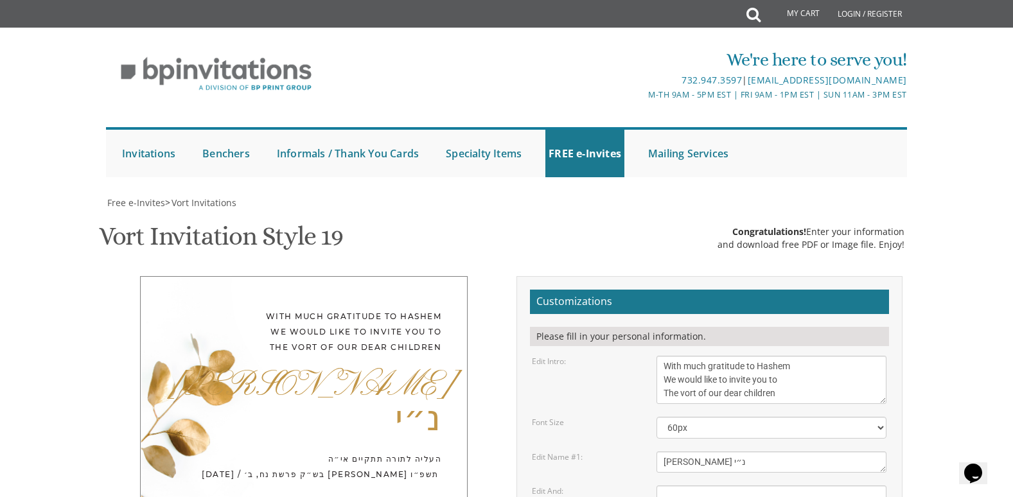
scroll to position [310, 0]
drag, startPoint x: 783, startPoint y: 202, endPoint x: 651, endPoint y: 176, distance: 135.0
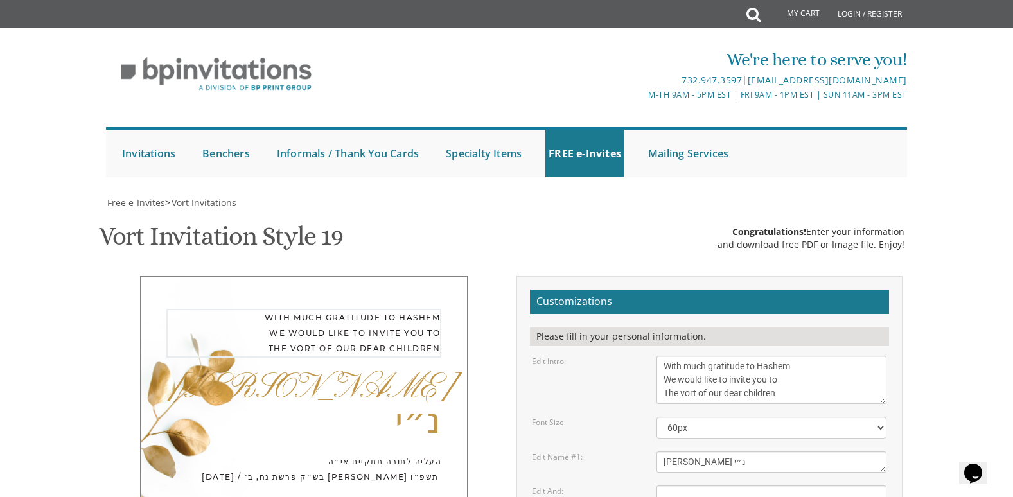
click at [651, 356] on div "With much gratitude to Hashem We would like to invite you to The vort of our de…" at bounding box center [771, 380] width 249 height 48
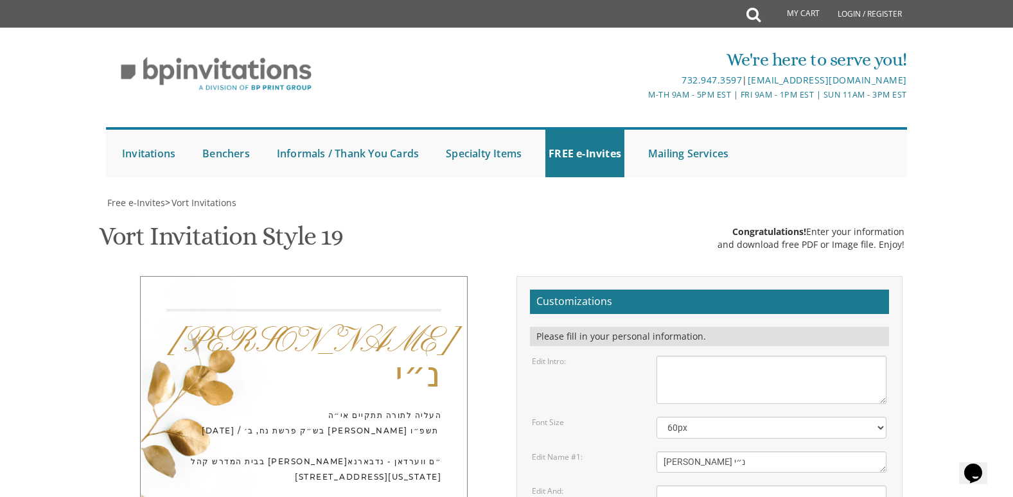
scroll to position [249, 0]
paste textarea "אברהם לעפפעל ורעיתו"
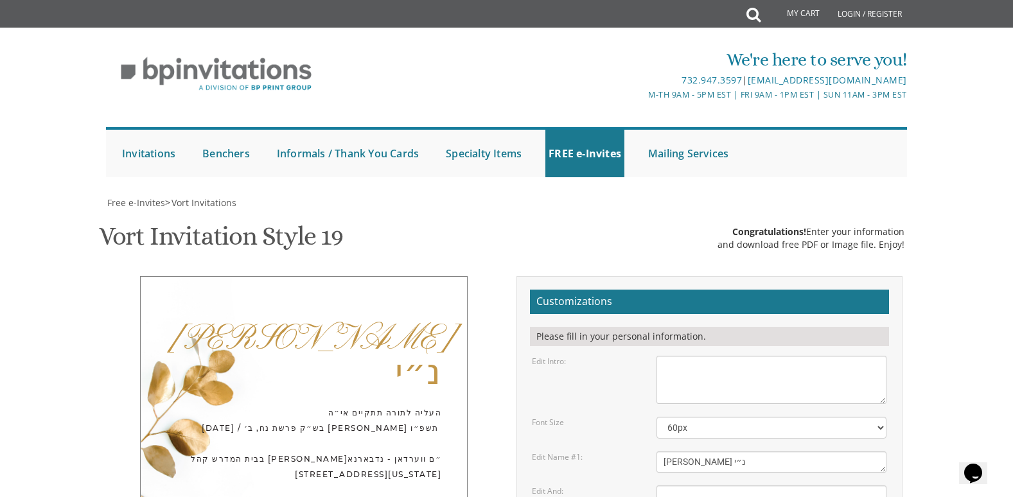
scroll to position [10, 0]
type textarea "אברהם לעפפעל ורעיתו תפארת בנים אבותם פתחי׳ יוסף לעפפעל רעיתו משה אלכסנדר הלוי ז…"
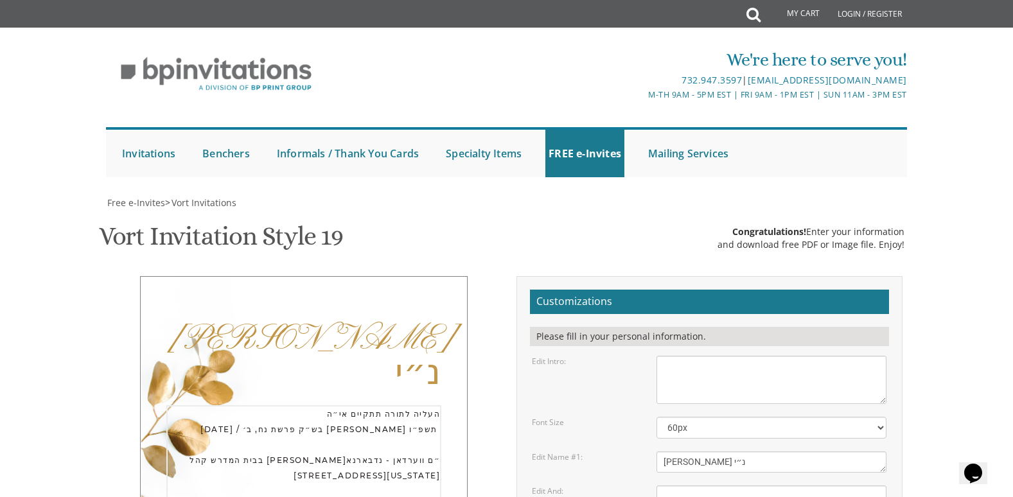
drag, startPoint x: 735, startPoint y: 364, endPoint x: 667, endPoint y: 361, distance: 68.2
drag, startPoint x: 662, startPoint y: 365, endPoint x: 708, endPoint y: 359, distance: 46.7
drag, startPoint x: 708, startPoint y: 359, endPoint x: 668, endPoint y: 359, distance: 40.5
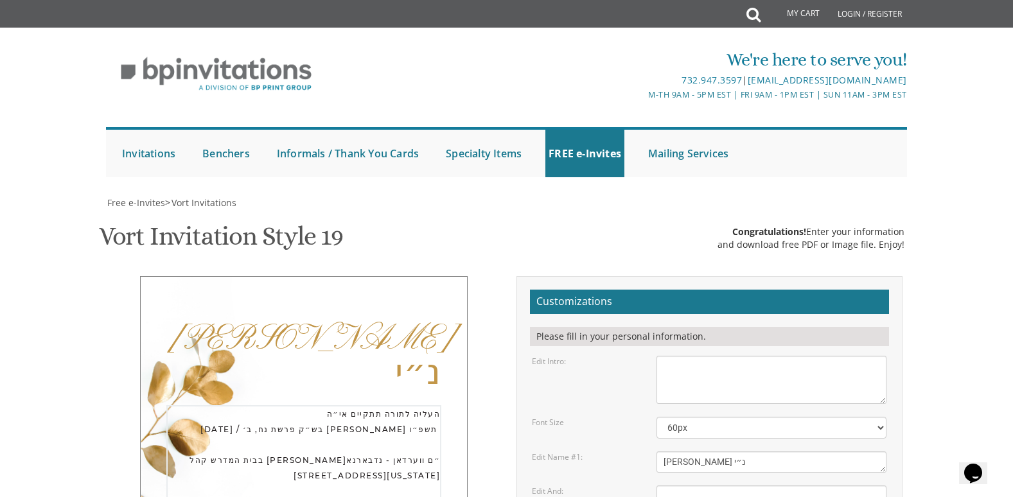
drag, startPoint x: 662, startPoint y: 361, endPoint x: 737, endPoint y: 366, distance: 75.3
paste textarea "October 25, 2025"
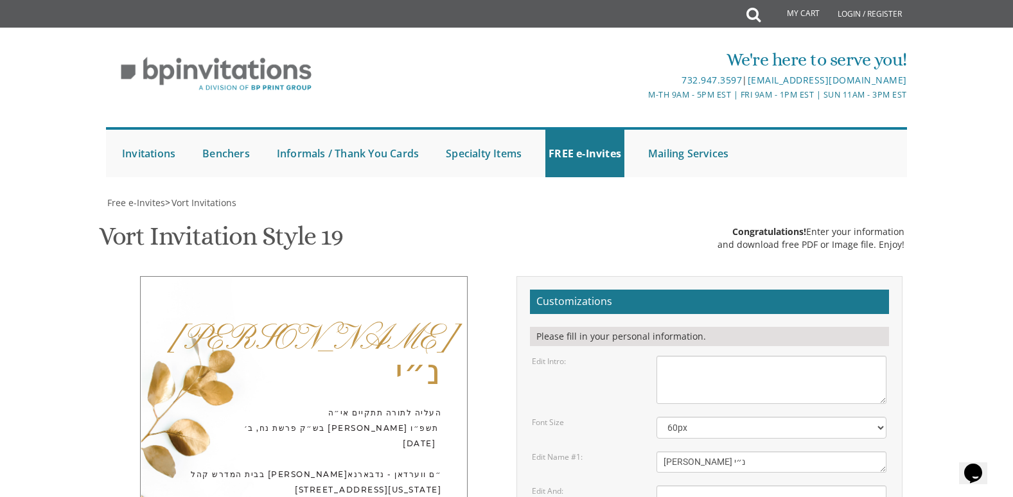
drag, startPoint x: 732, startPoint y: 378, endPoint x: 666, endPoint y: 378, distance: 65.5
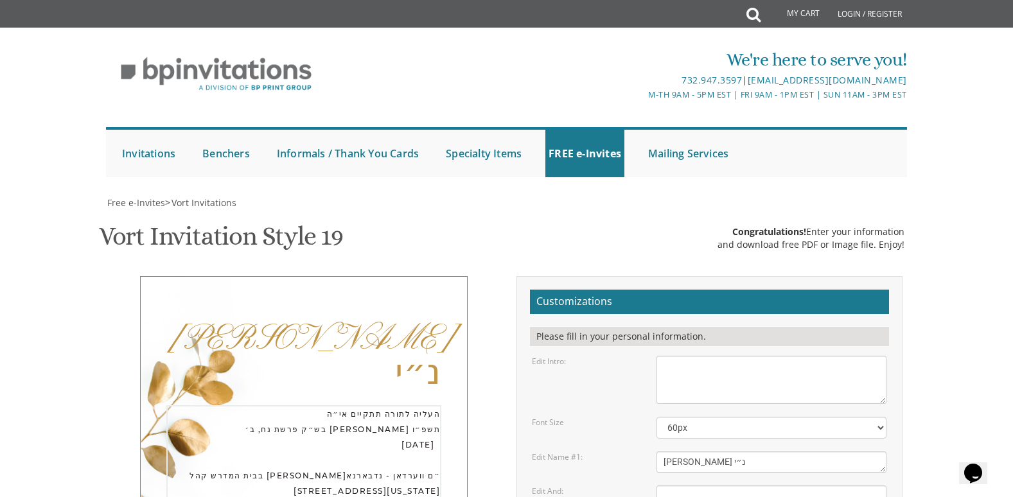
drag, startPoint x: 663, startPoint y: 378, endPoint x: 718, endPoint y: 371, distance: 55.6
paste textarea "October 25, 2025"
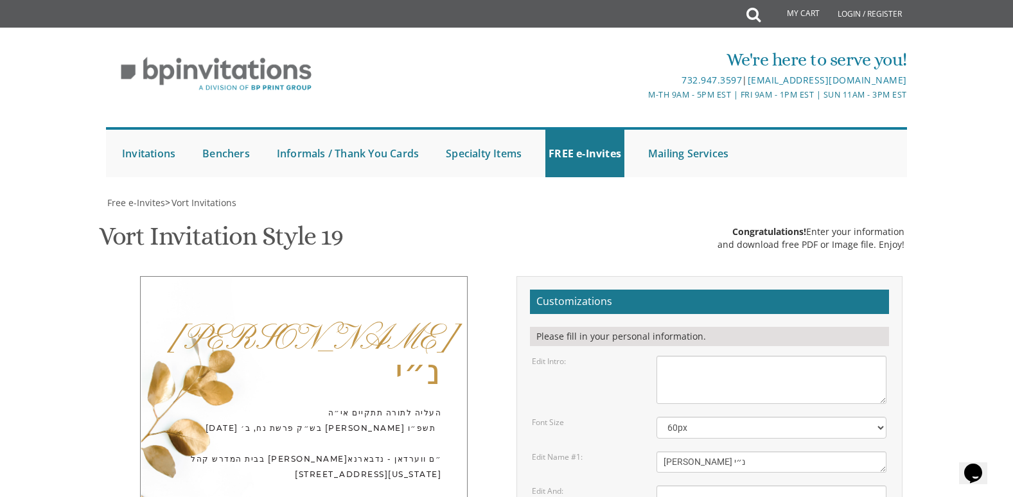
type textarea "העליה לתורה תתקיים אי״ה October 25, 2025 בש״ק פרשת נח, ב׳ חשון תשפ״ו בבית המדרש…"
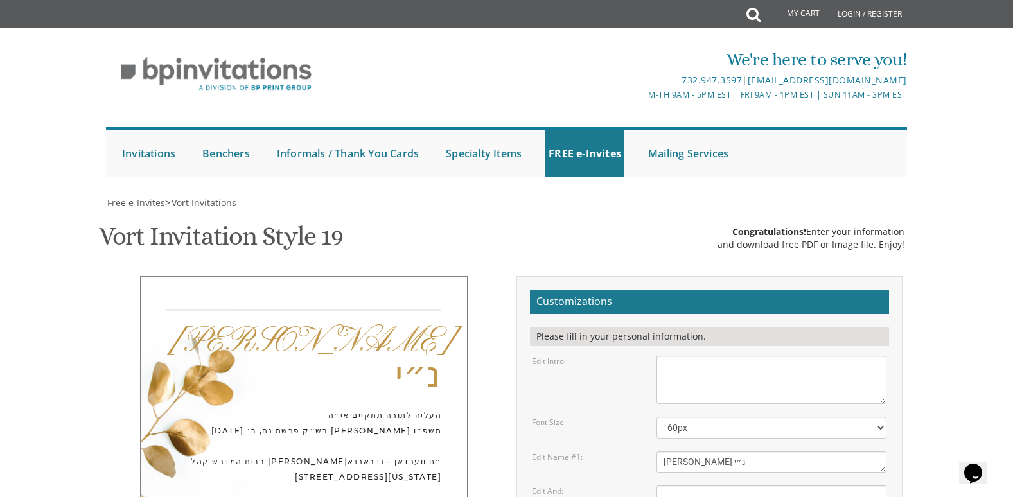
click at [772, 356] on textarea "With much gratitude to Hashem We would like to invite you to The vort of our de…" at bounding box center [772, 380] width 230 height 48
paste textarea "ברוב שבח והודאה להשם יתברך מתכבדים אנו להזמין את כבודכם להשתתף בשמחת הבר המצוה"
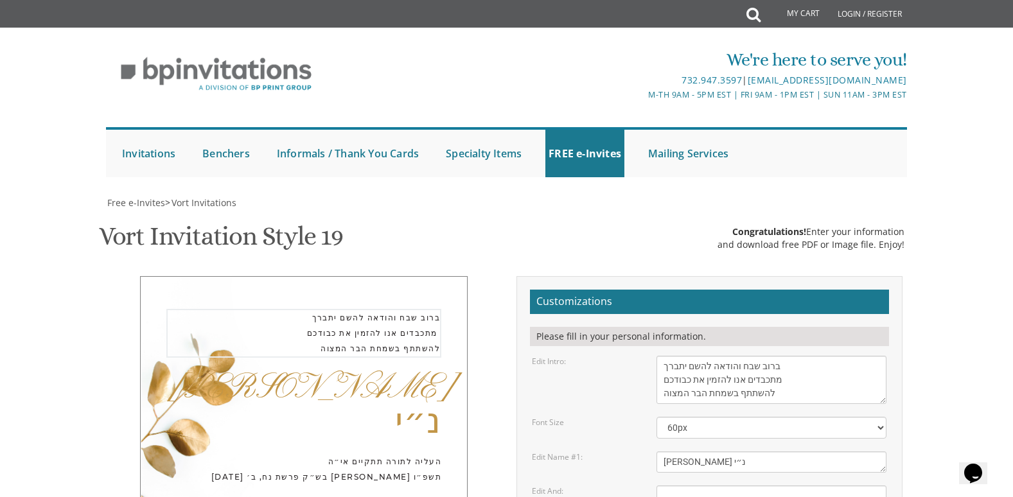
paste textarea "של בננו היקר"
type textarea "ברוב שבח והודאה להשם יתברך מתכבדים אנו להזמין את כבודכם להשתתף בשמחת הבר המצוה …"
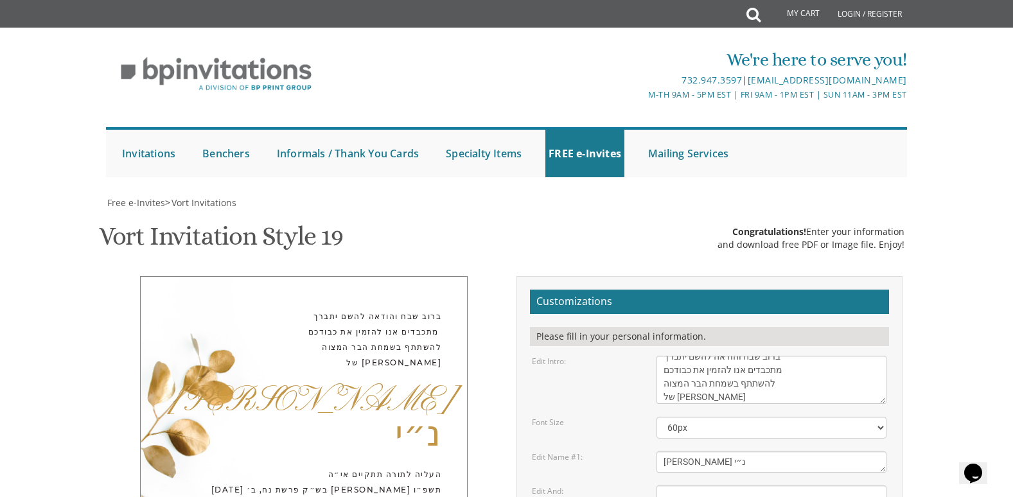
type textarea "העליה לתורה תתקיים אי״ה October 25, 2025 / בש״ק פרשת נח, ב׳ חשון תשפ״ו בבית המד…"
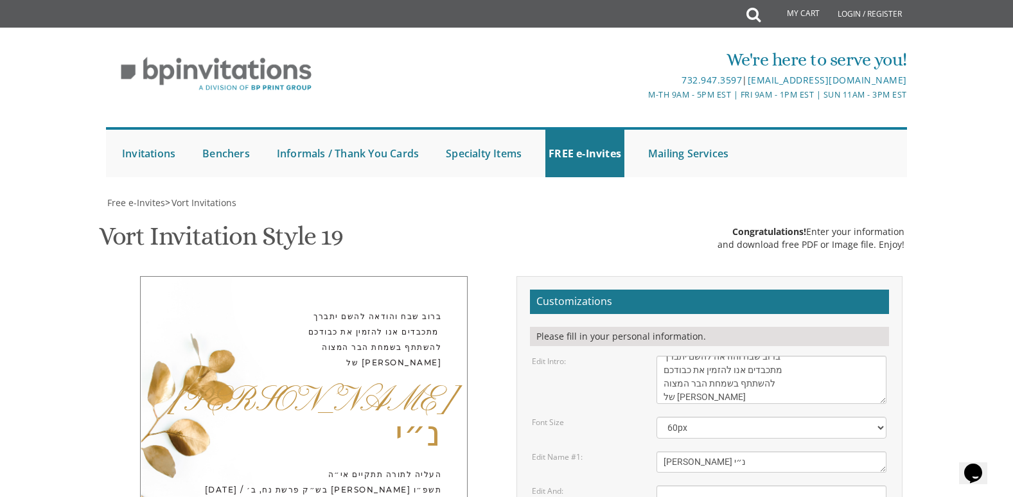
scroll to position [445, 0]
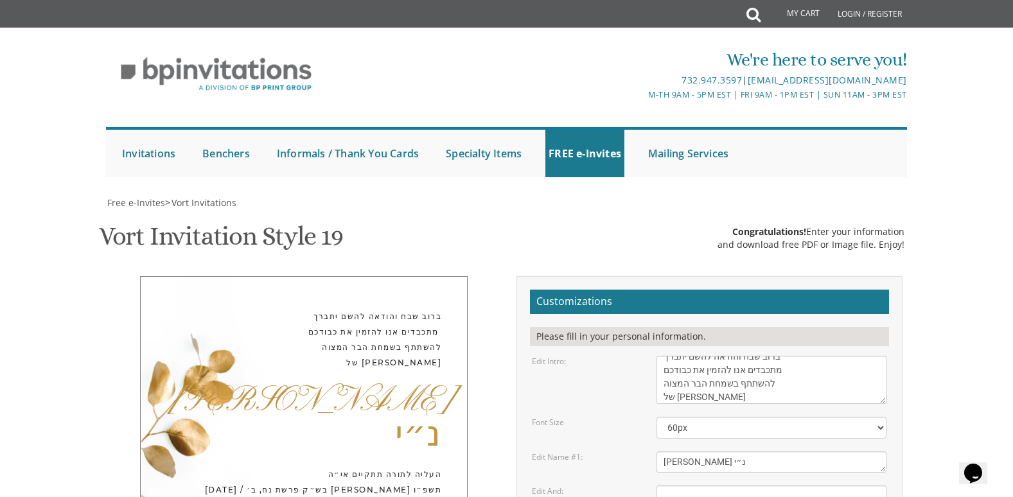
type input "smilingrps2@gmail.com"
